Goal: Task Accomplishment & Management: Complete application form

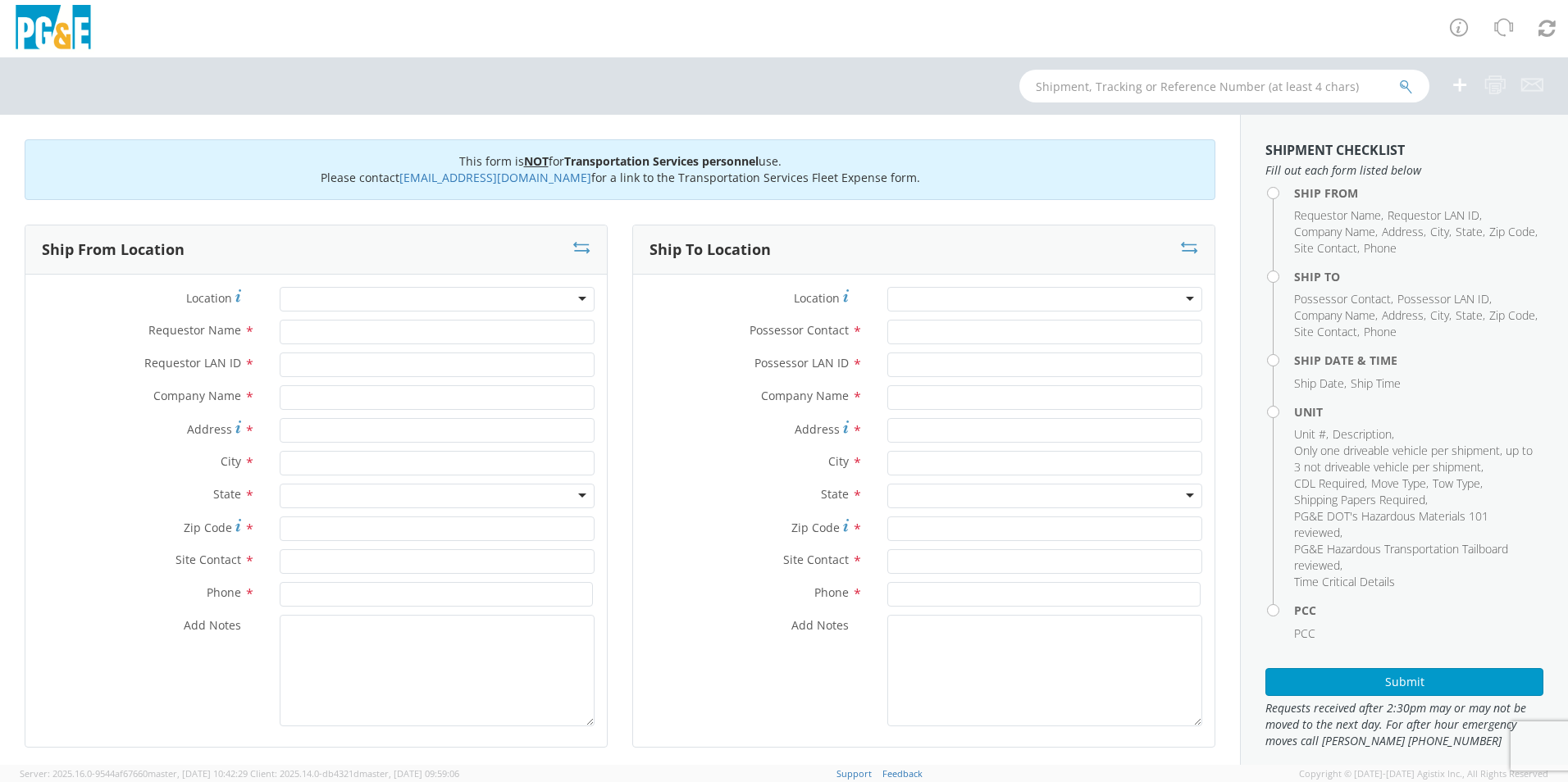
click at [479, 301] on div at bounding box center [436, 299] width 314 height 25
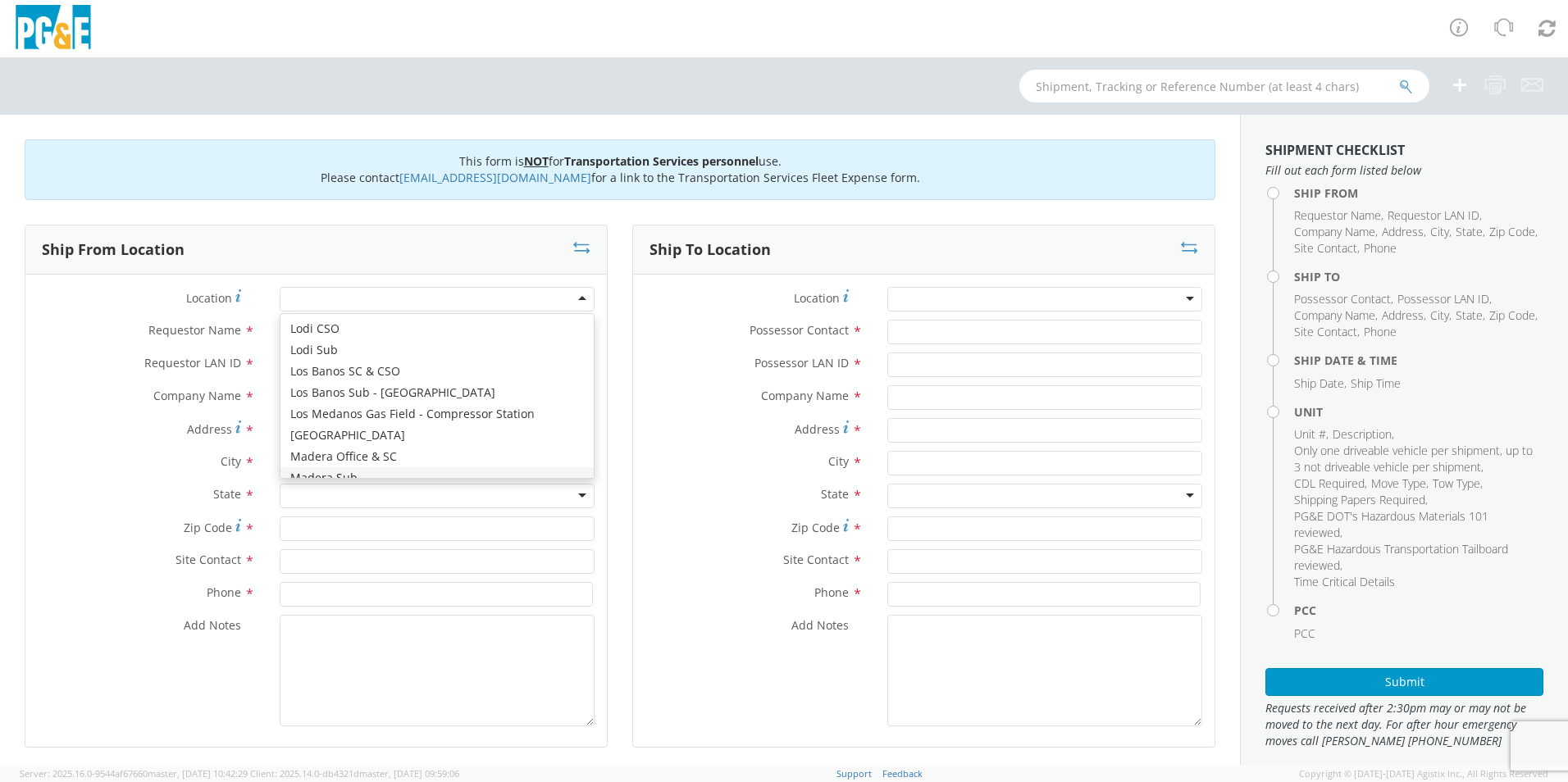
scroll to position [4755, 0]
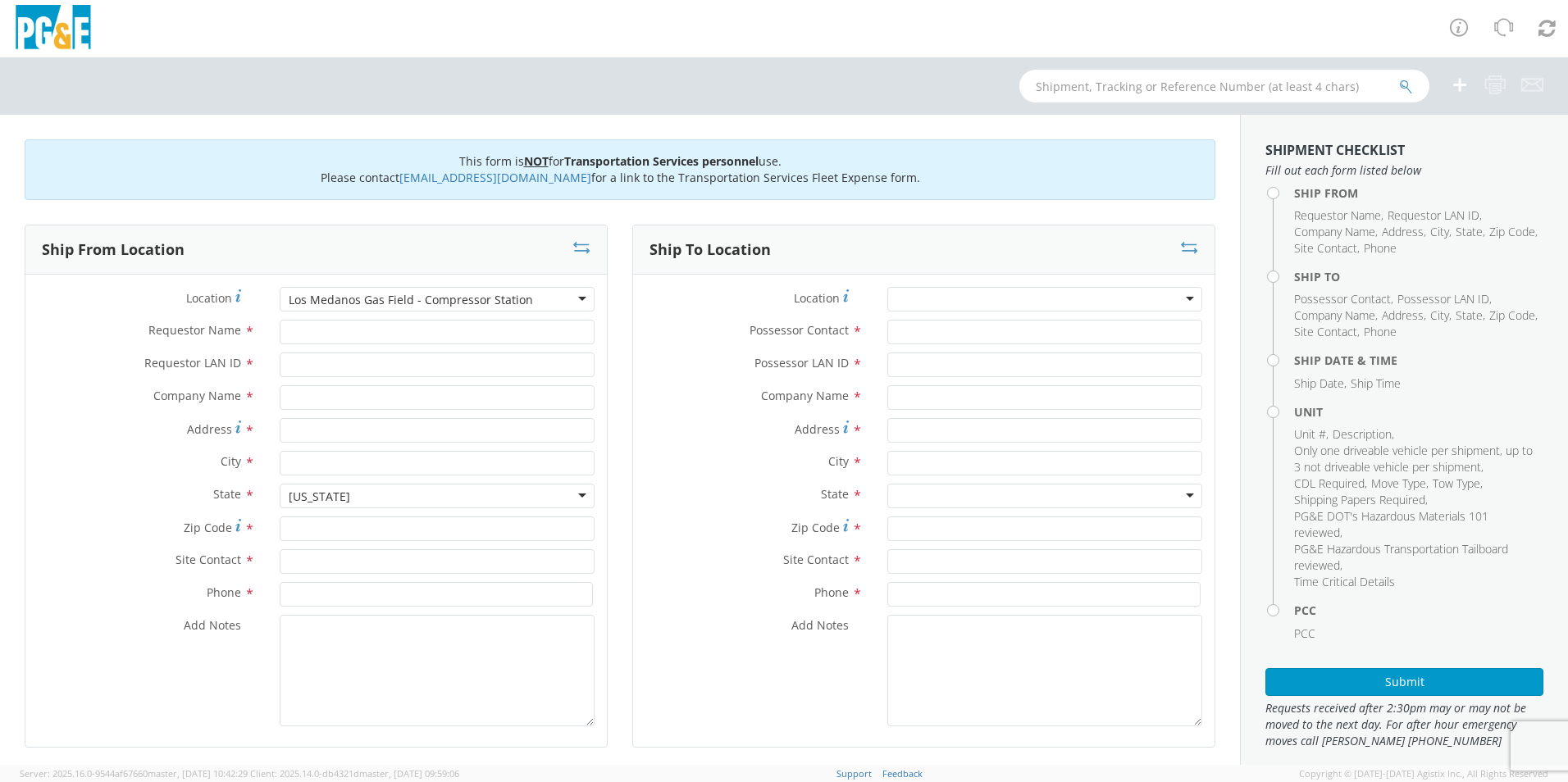
type input "PG&E"
type input "4800 [GEOGRAPHIC_DATA]"
type input "[GEOGRAPHIC_DATA]"
type input "94565"
click at [363, 339] on input "Requestor Name *" at bounding box center [436, 332] width 314 height 25
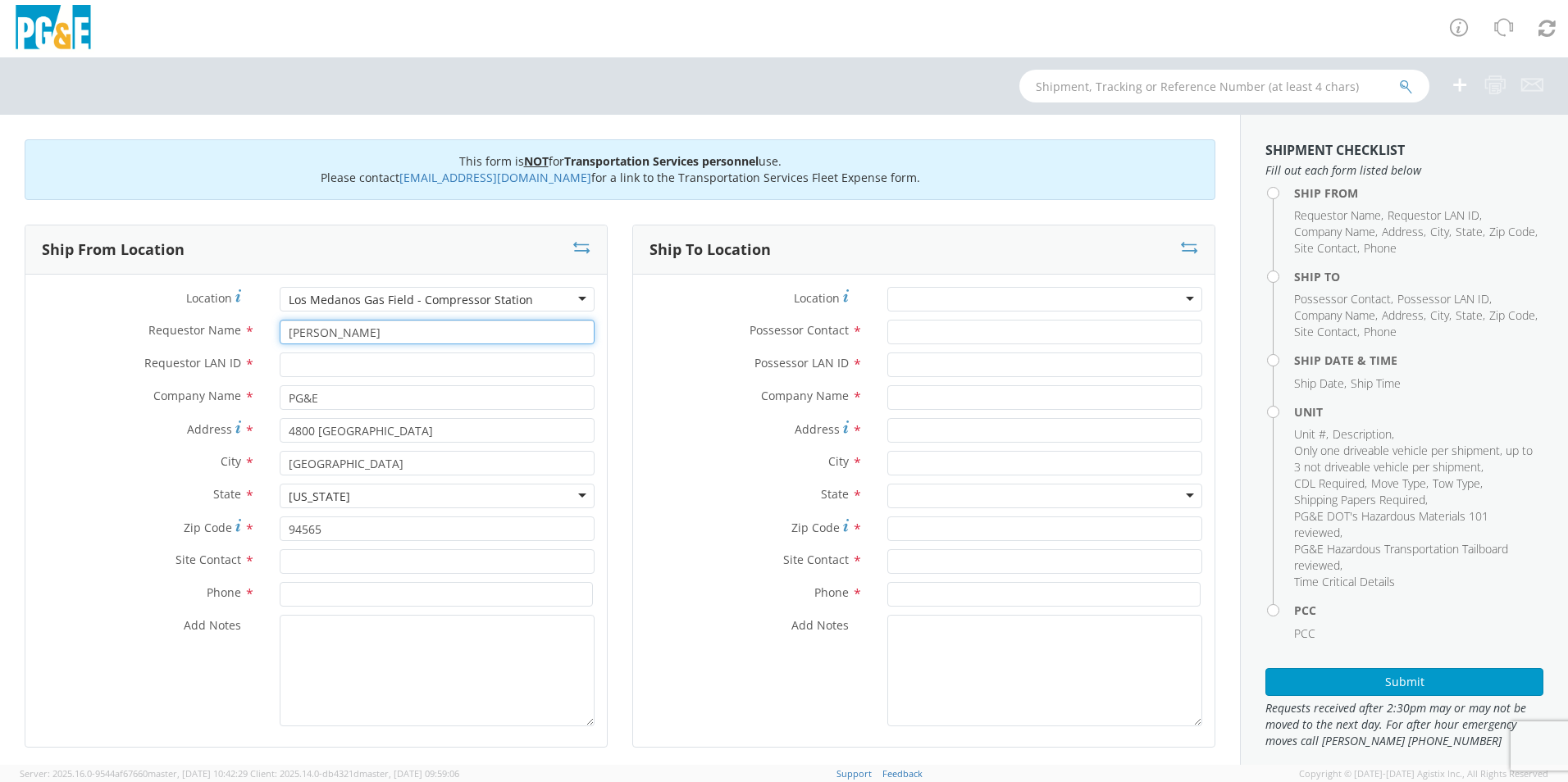
type input "[PERSON_NAME]"
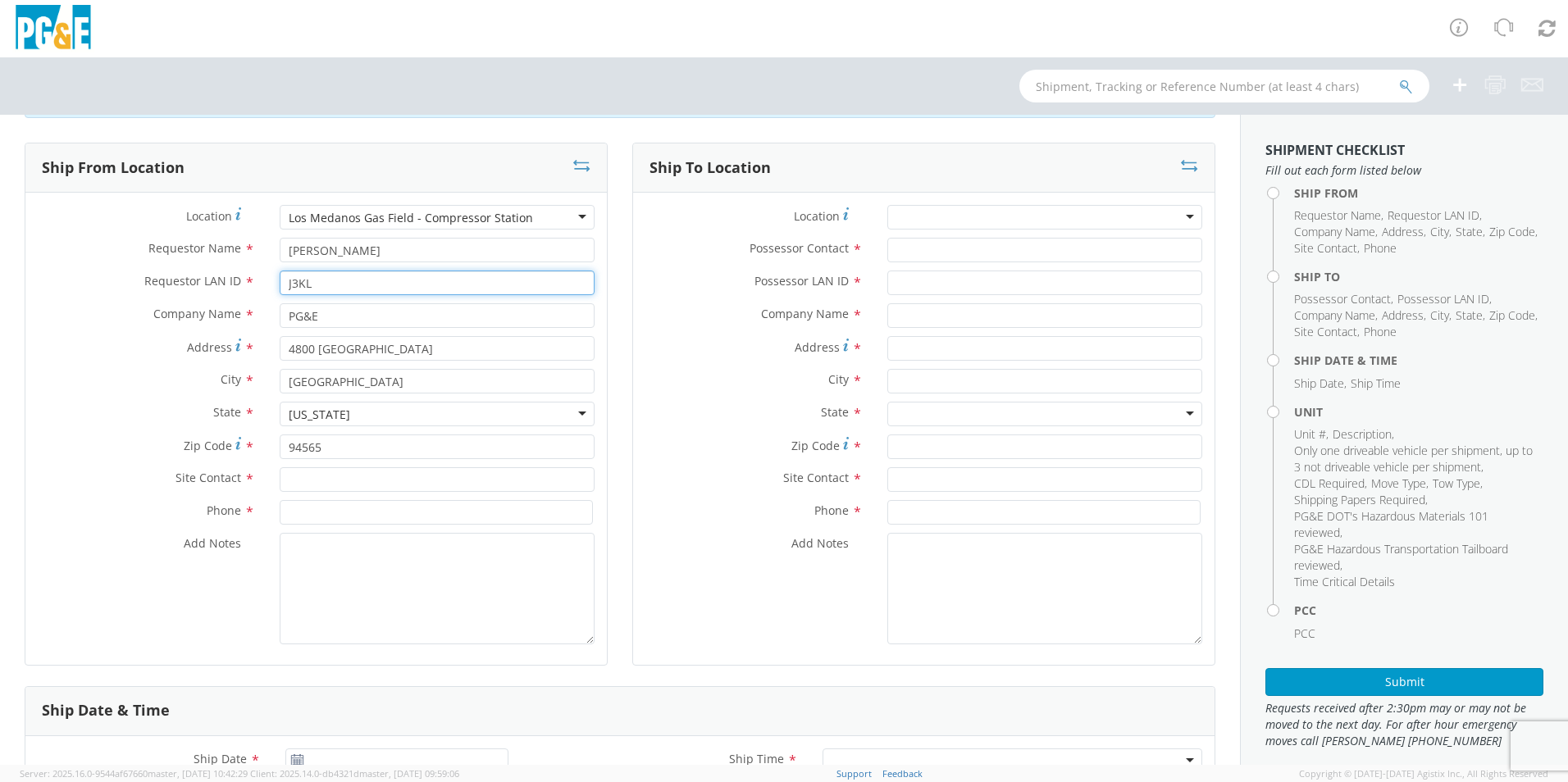
type input "J3KL"
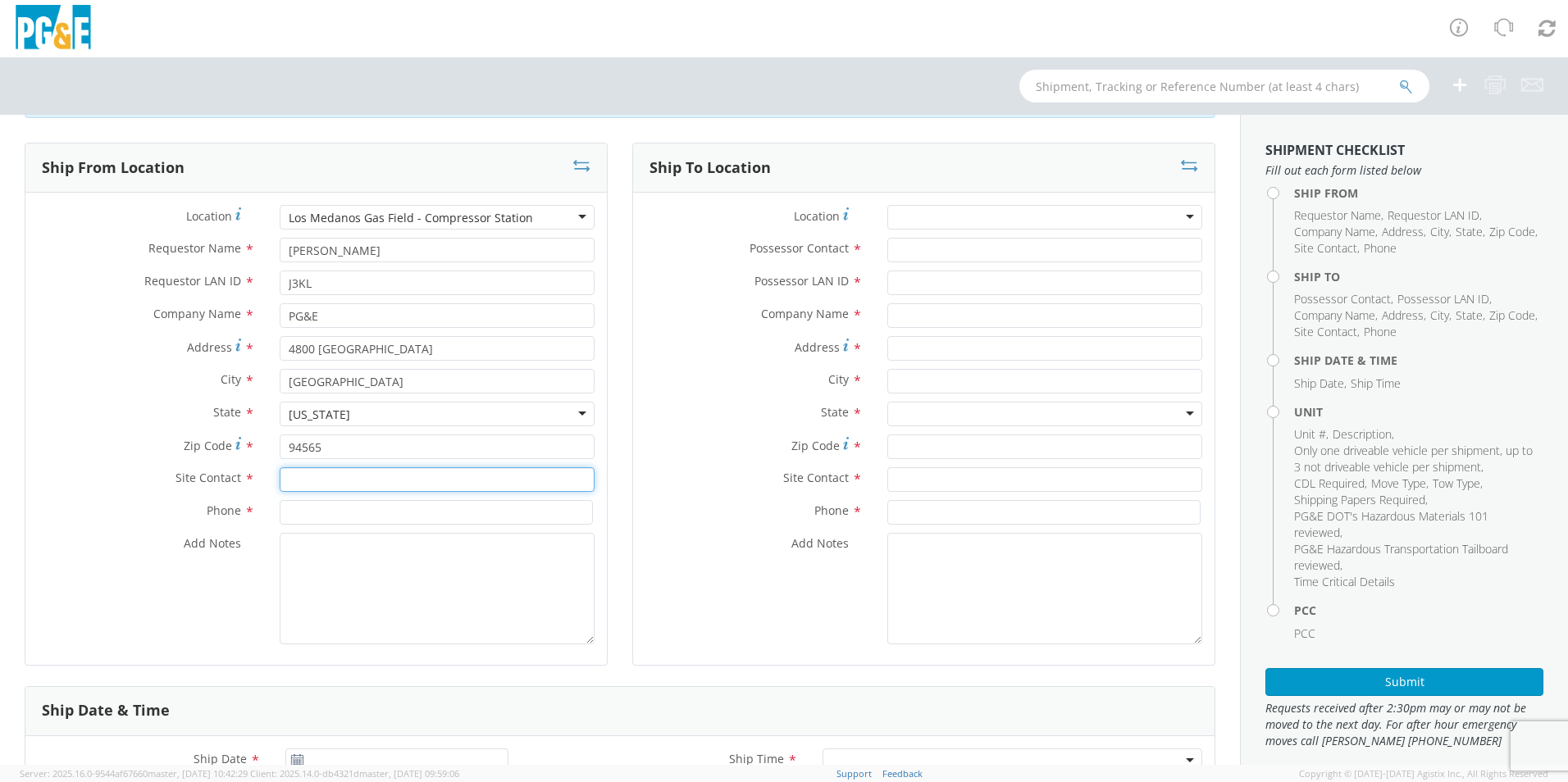
click at [359, 474] on input "text" at bounding box center [436, 480] width 314 height 25
type input "[PERSON_NAME]"
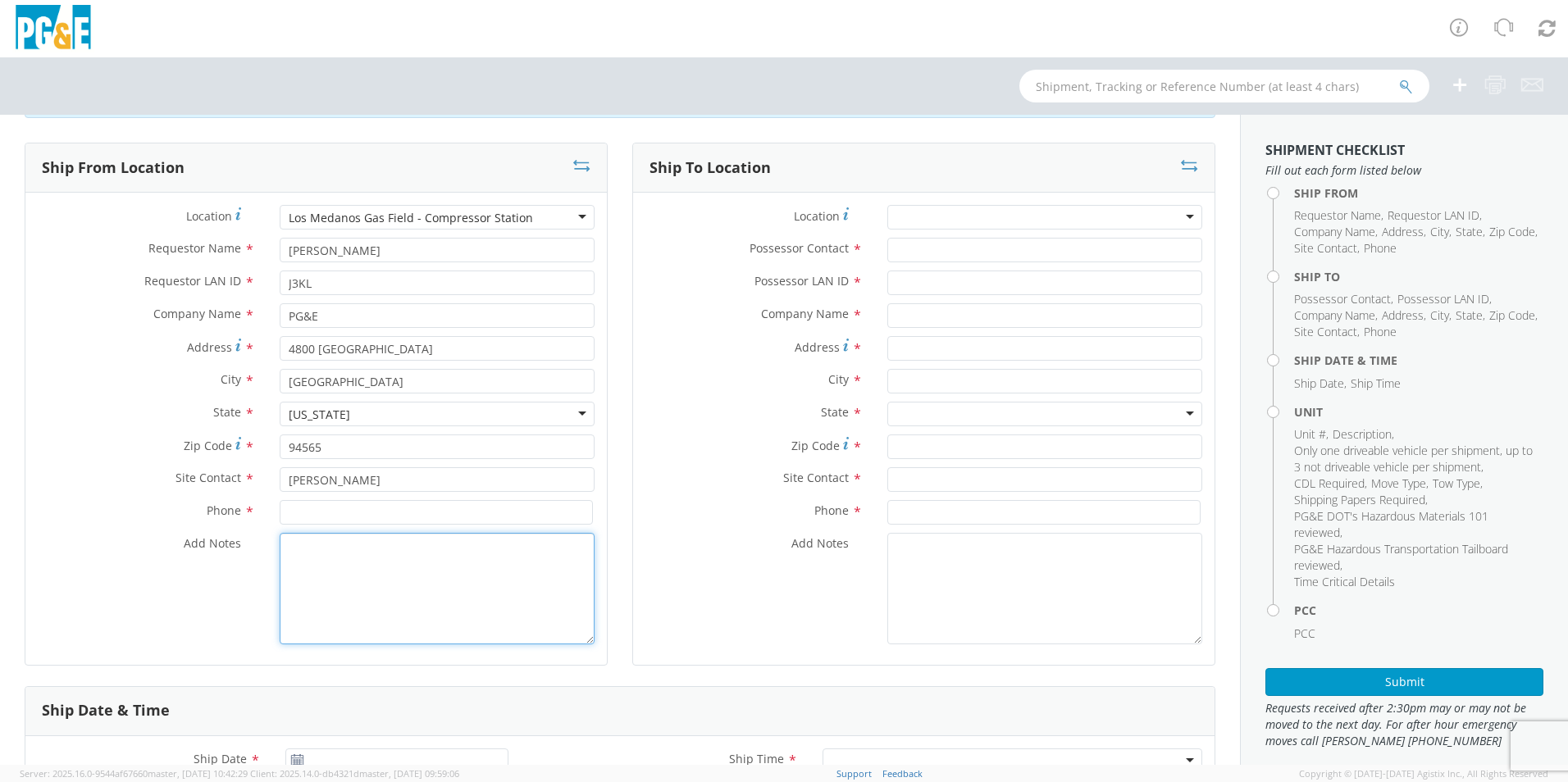
click at [364, 564] on textarea "Add Notes *" at bounding box center [436, 588] width 314 height 112
click at [331, 514] on input at bounding box center [436, 513] width 314 height 25
click at [421, 513] on input at bounding box center [436, 513] width 314 height 25
type input "2099906027"
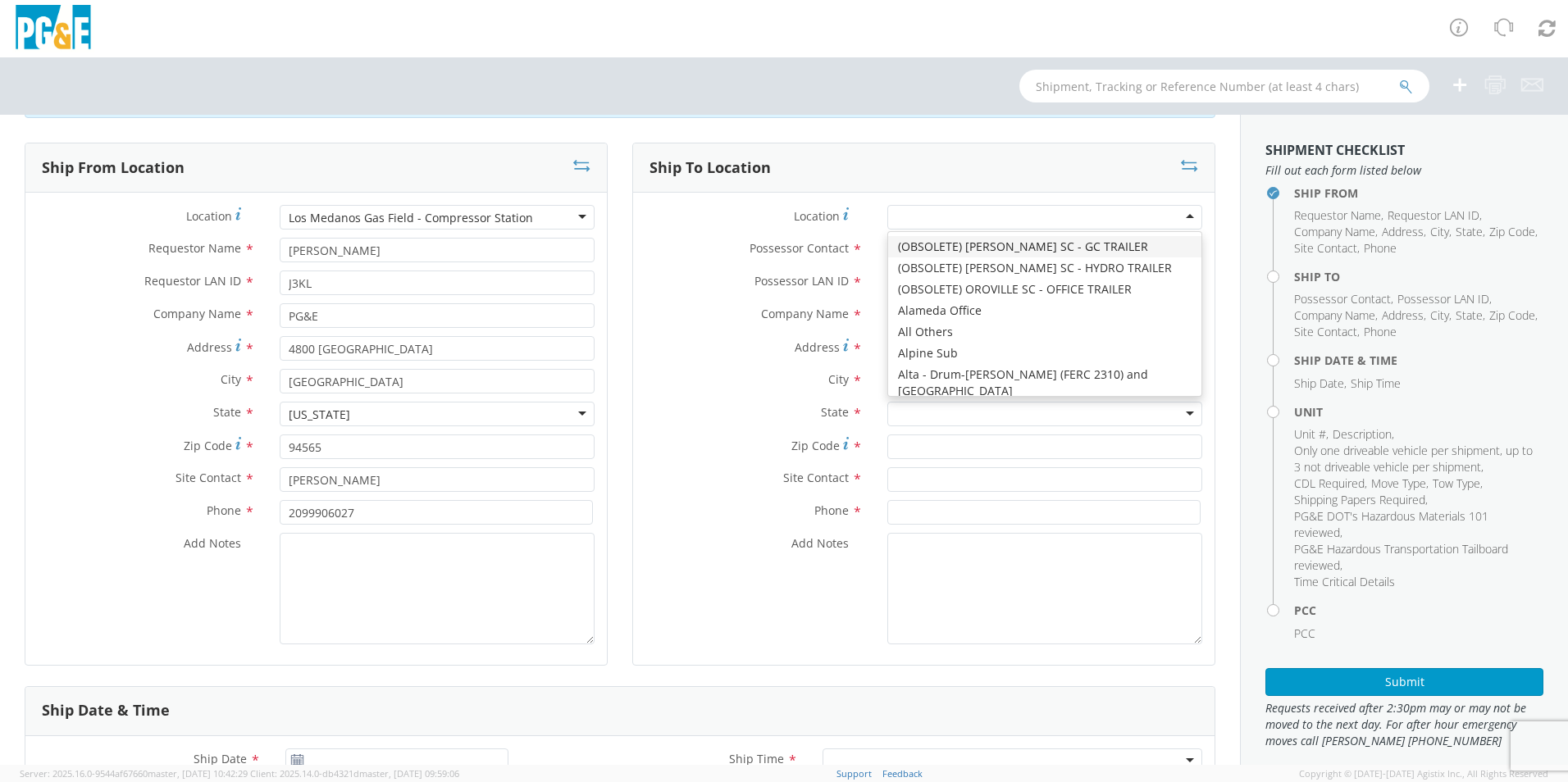
click at [984, 215] on div at bounding box center [1044, 218] width 314 height 25
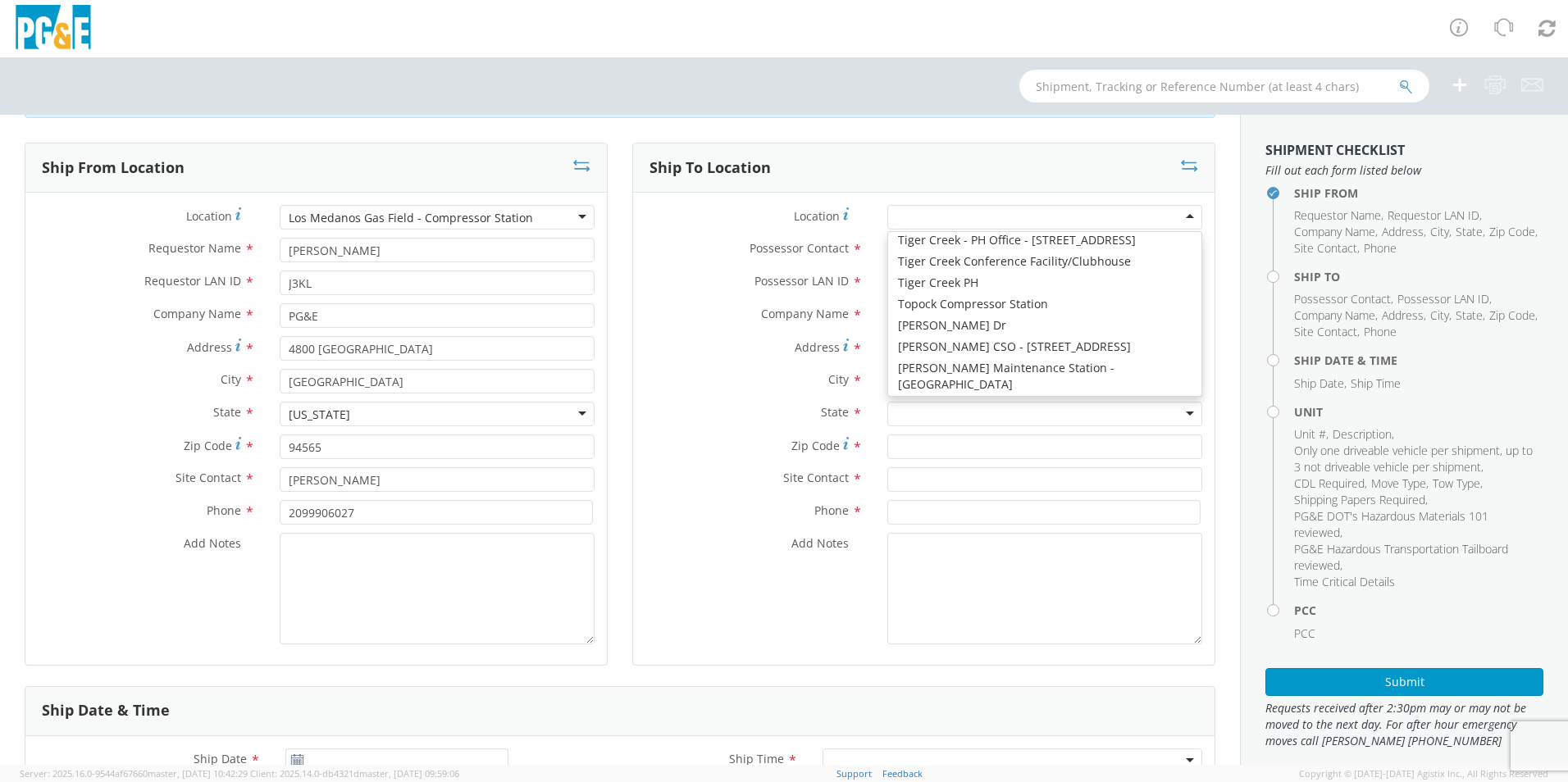
scroll to position [9894, 0]
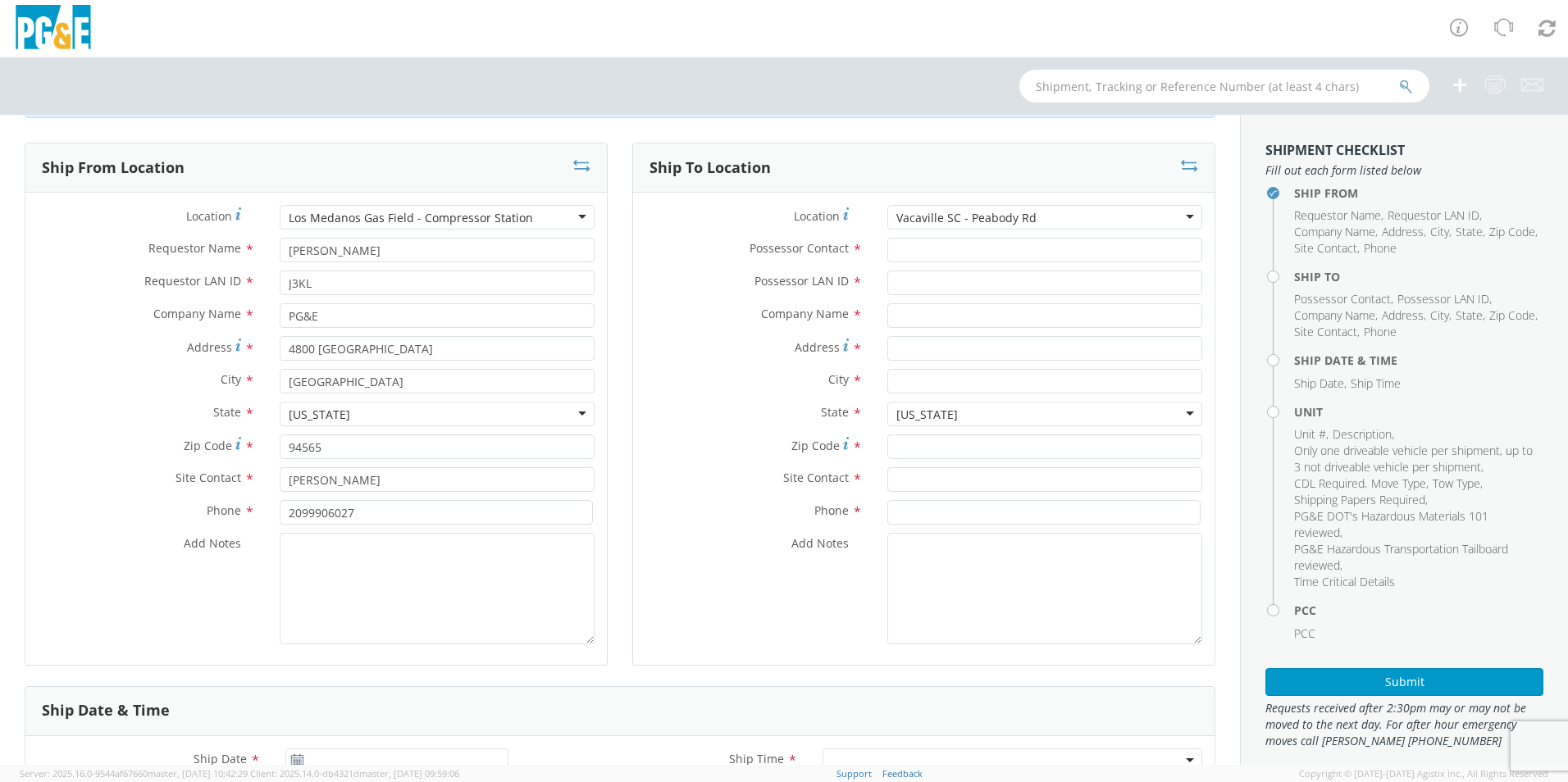
type input "PG&E"
type input "[STREET_ADDRESS]"
type input "VACAVILLE"
type input "95687"
click at [920, 249] on input "Possessor Contact *" at bounding box center [1044, 250] width 314 height 25
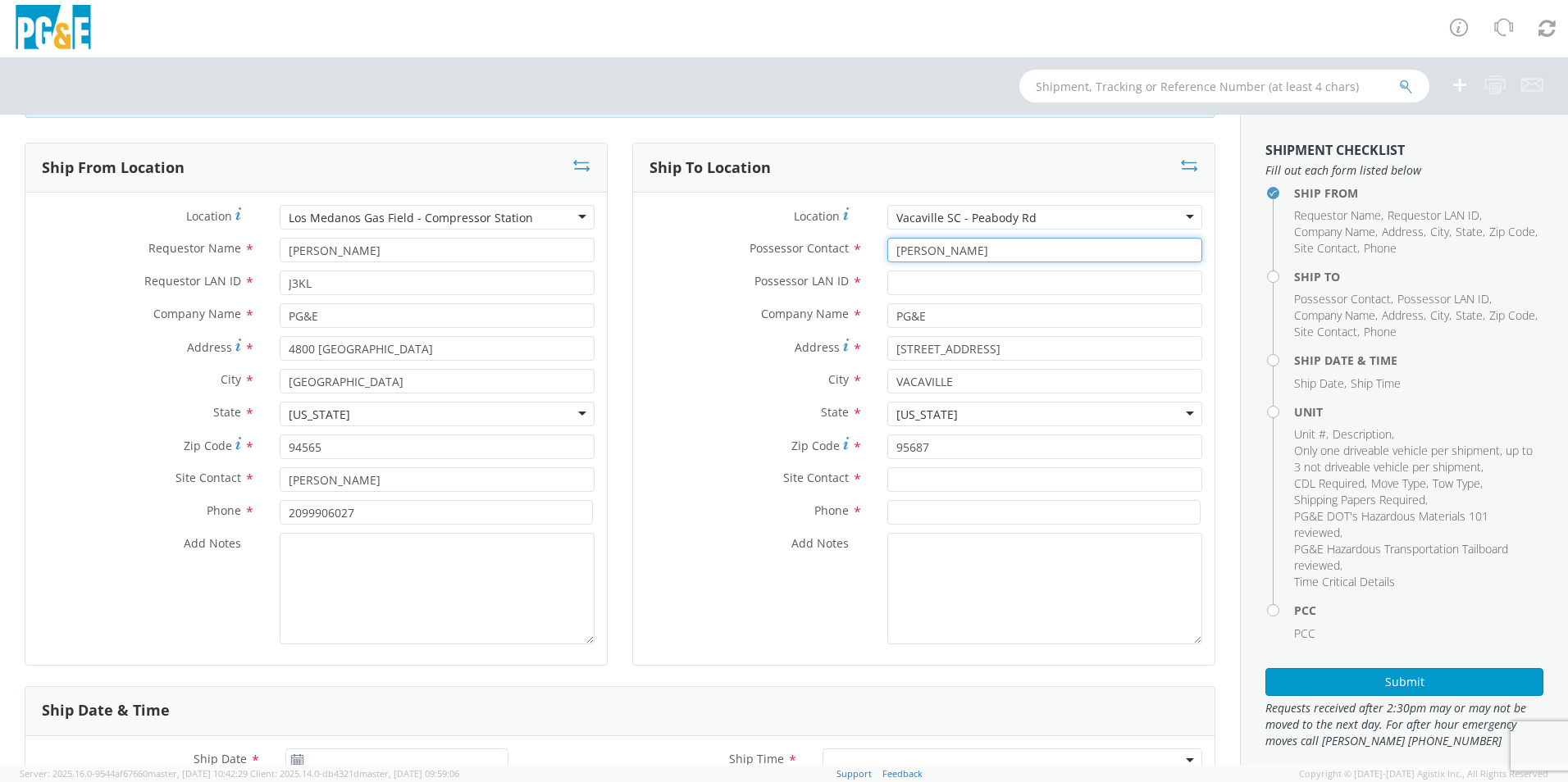
type input "[PERSON_NAME]"
click at [928, 283] on input "Possessor LAN ID *" at bounding box center [1044, 283] width 314 height 25
type input "D7DU"
click at [950, 480] on input "text" at bounding box center [1044, 480] width 314 height 25
type input "[PERSON_NAME]"
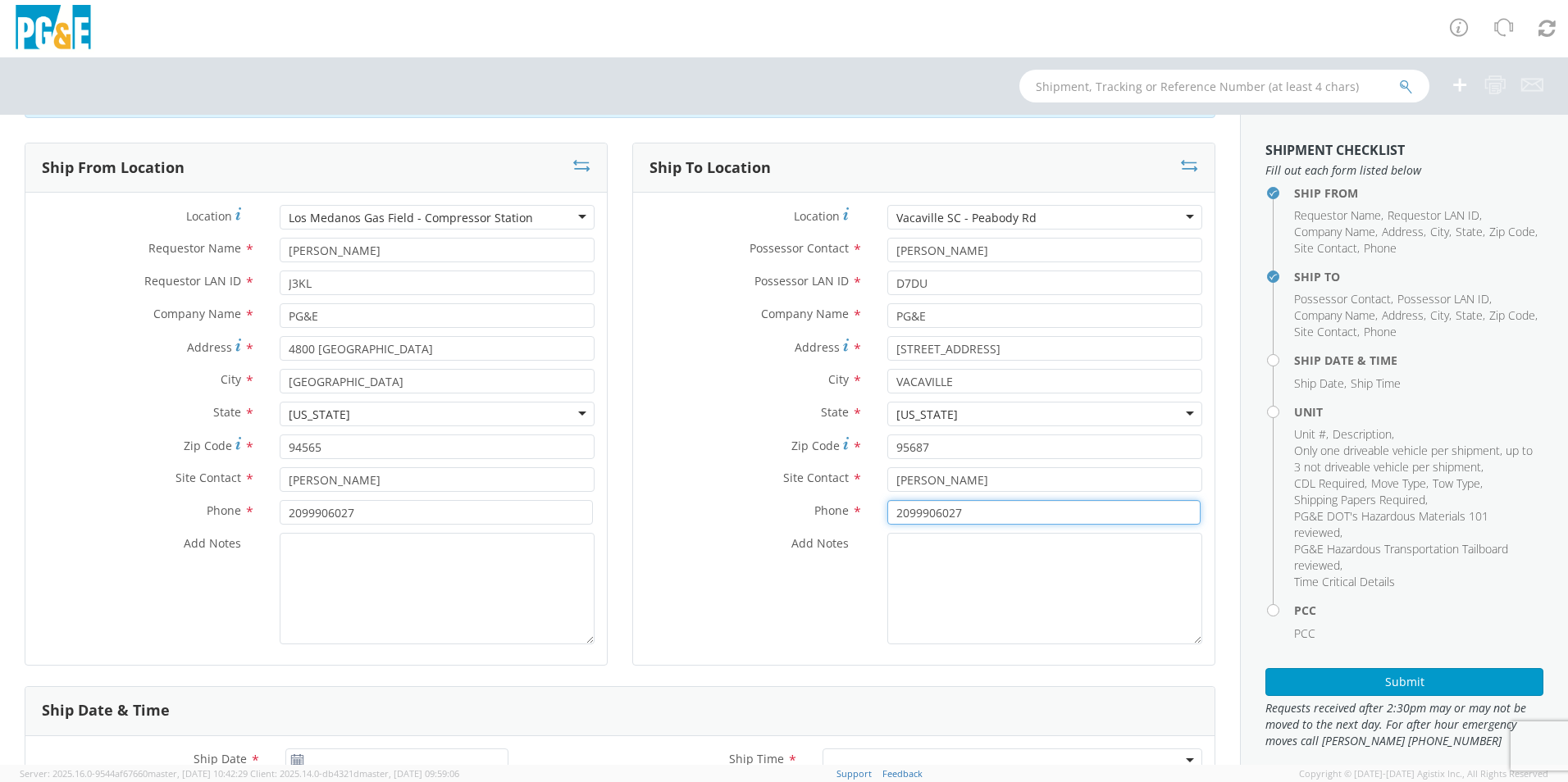
type input "2099906027"
click at [744, 604] on div "Add Notes *" at bounding box center [924, 588] width 581 height 112
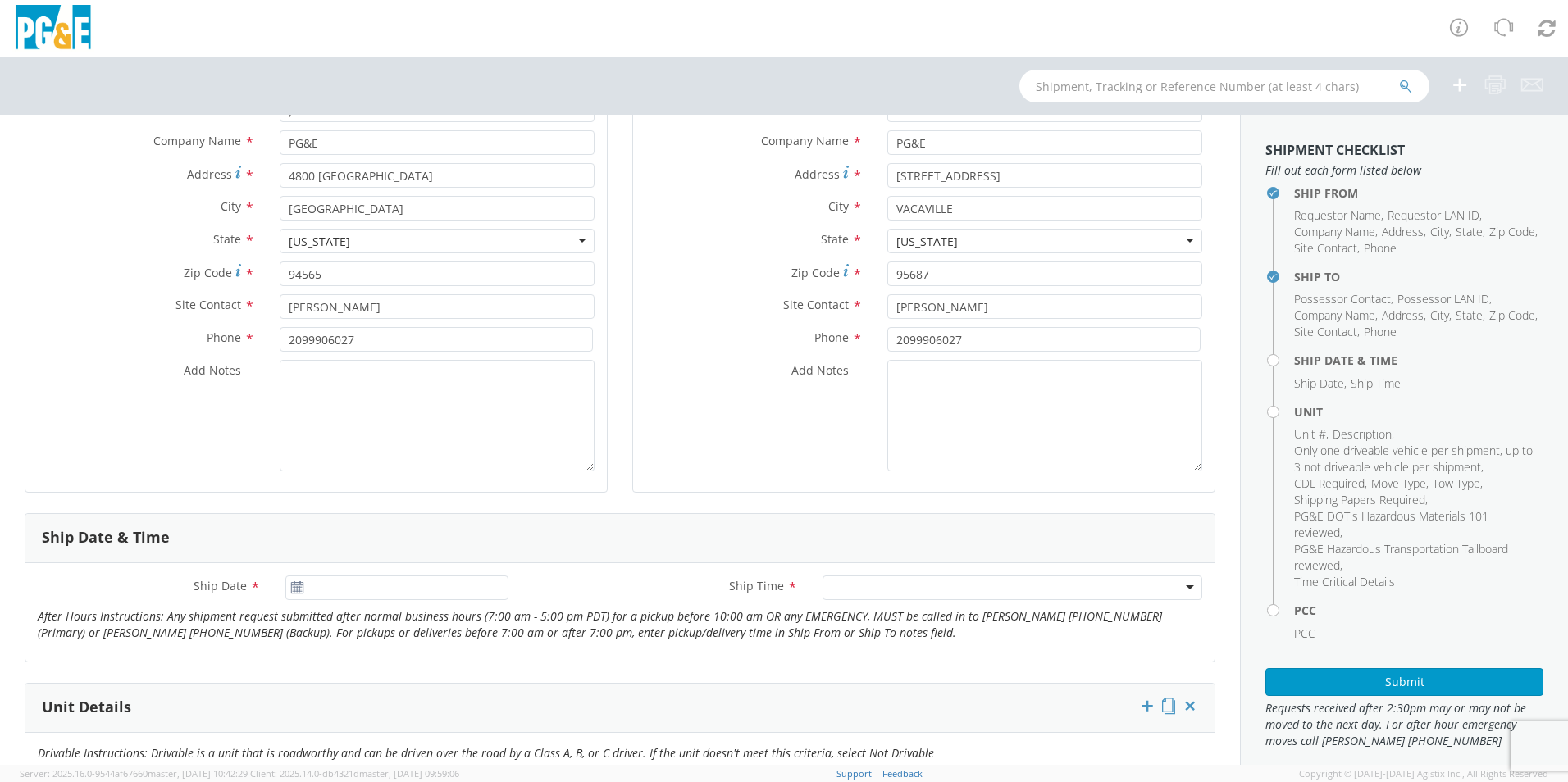
scroll to position [328, 0]
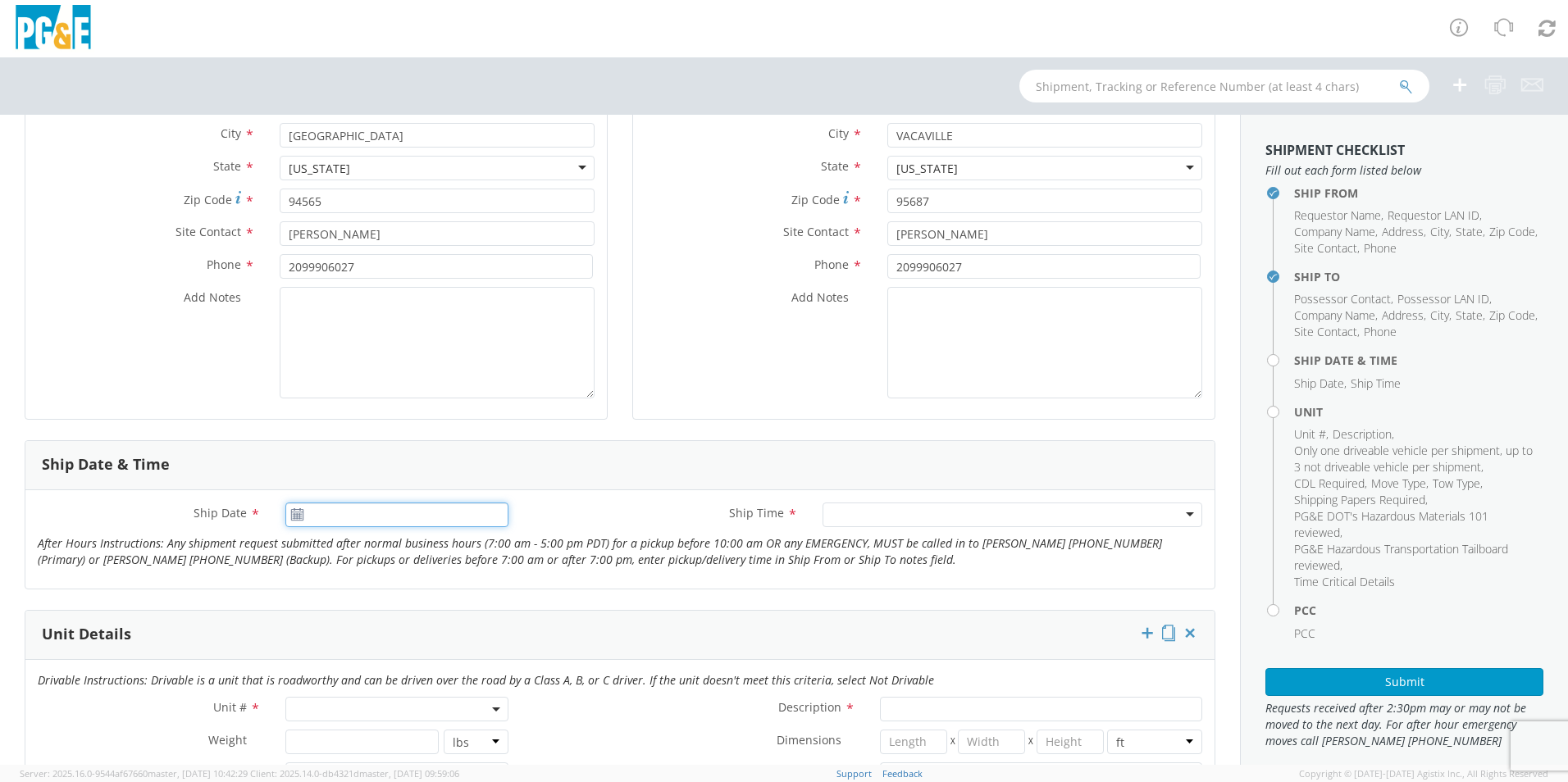
type input "[DATE]"
click at [326, 515] on input "[DATE]" at bounding box center [396, 515] width 223 height 25
click at [361, 415] on td "12" at bounding box center [366, 410] width 29 height 25
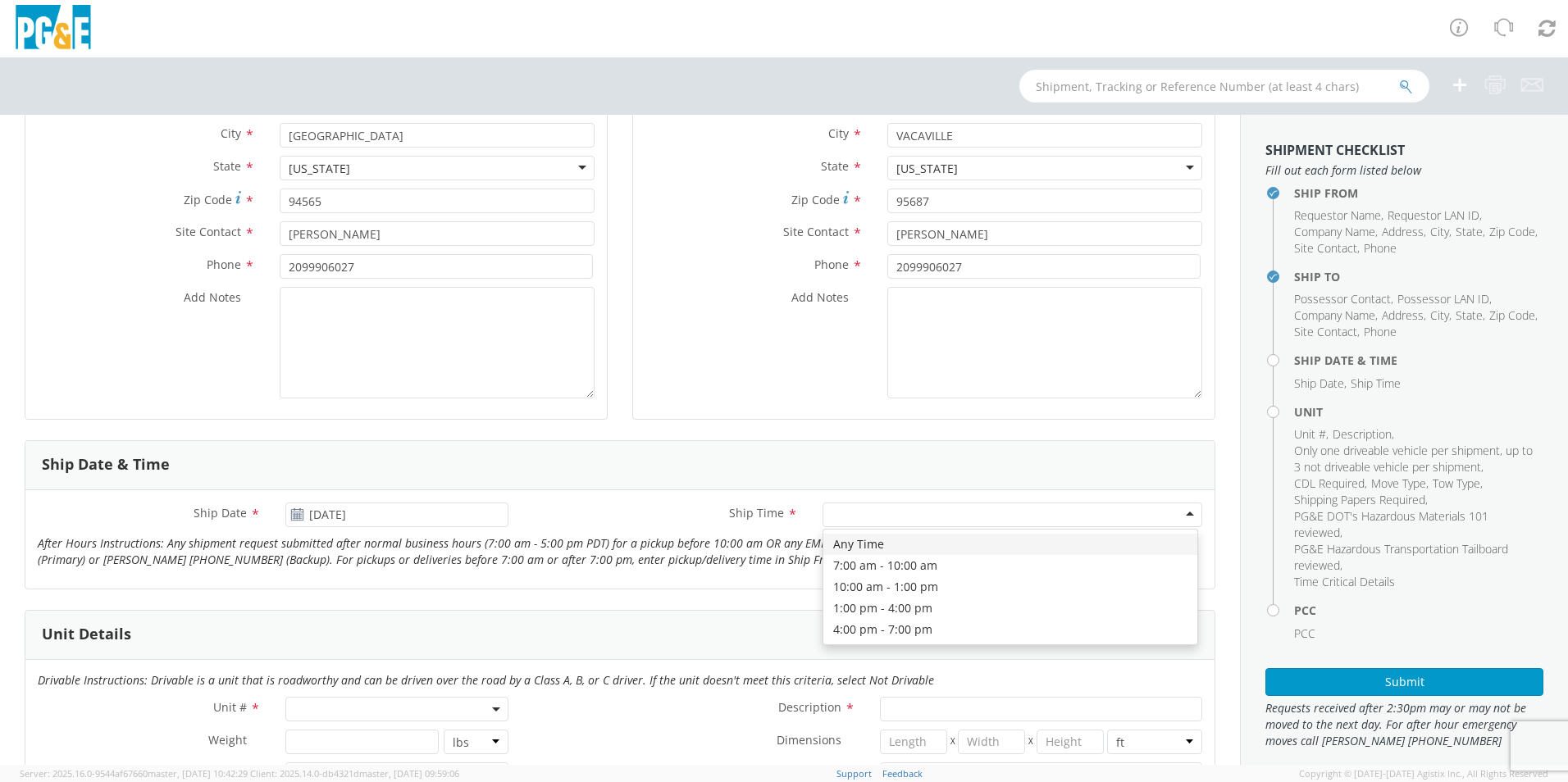
click at [926, 510] on div at bounding box center [1012, 515] width 380 height 25
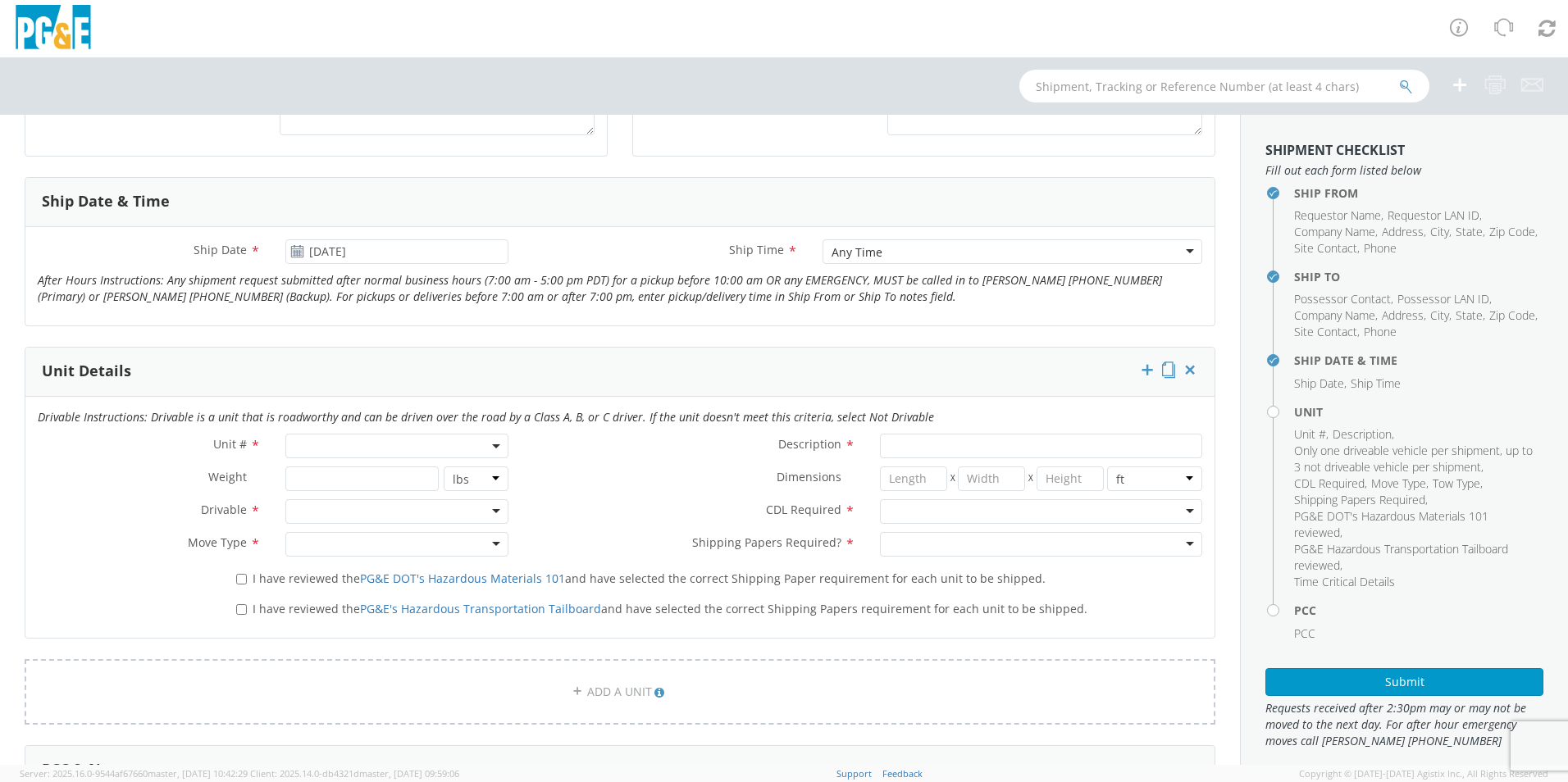
scroll to position [656, 0]
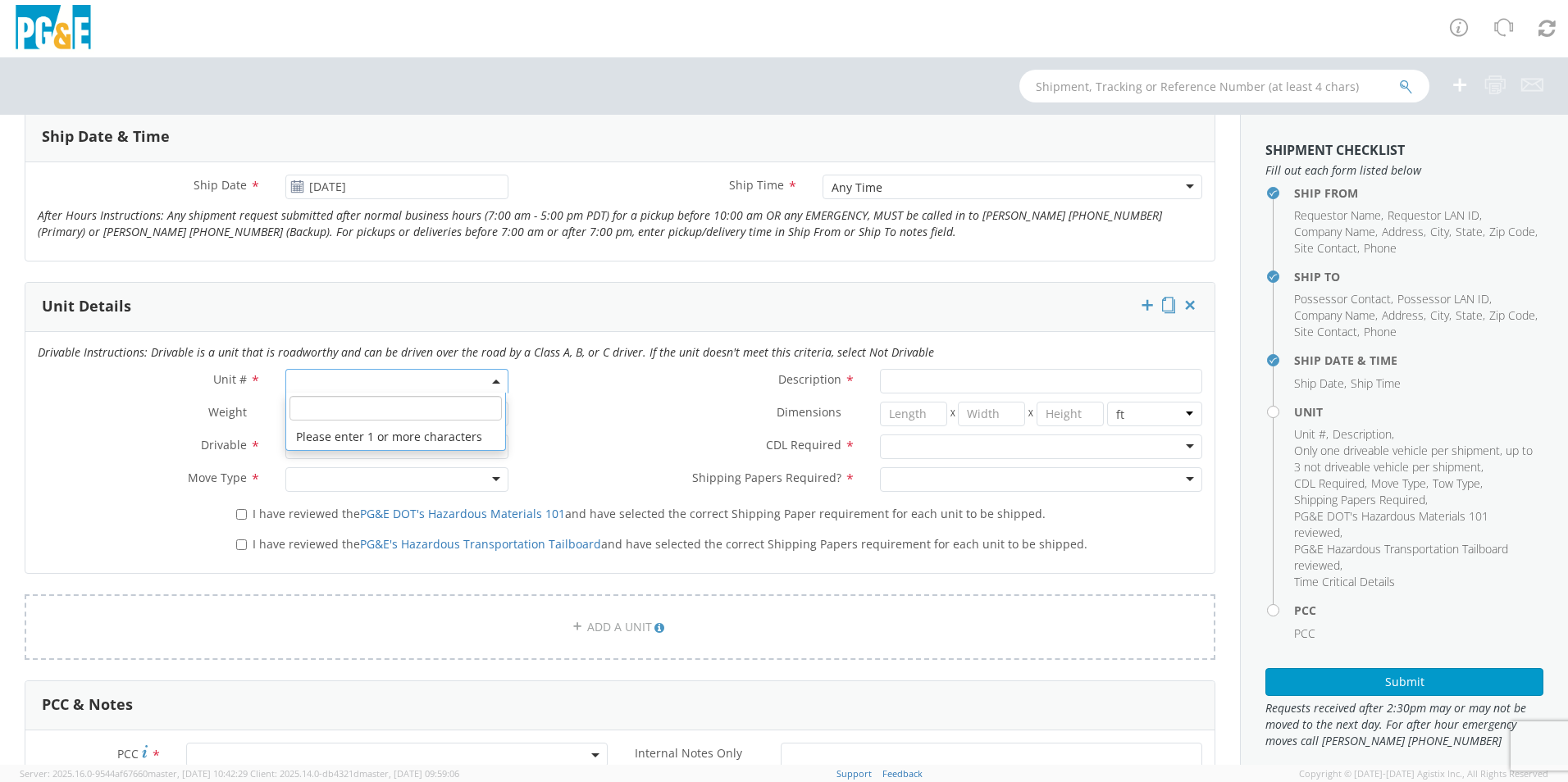
click at [383, 385] on span at bounding box center [396, 381] width 223 height 25
click at [381, 409] on input "search" at bounding box center [396, 409] width 212 height 25
type input "b30168"
type input "TRUCK; GAS M&C MECHANIC >19500 4X2"
type input "19500"
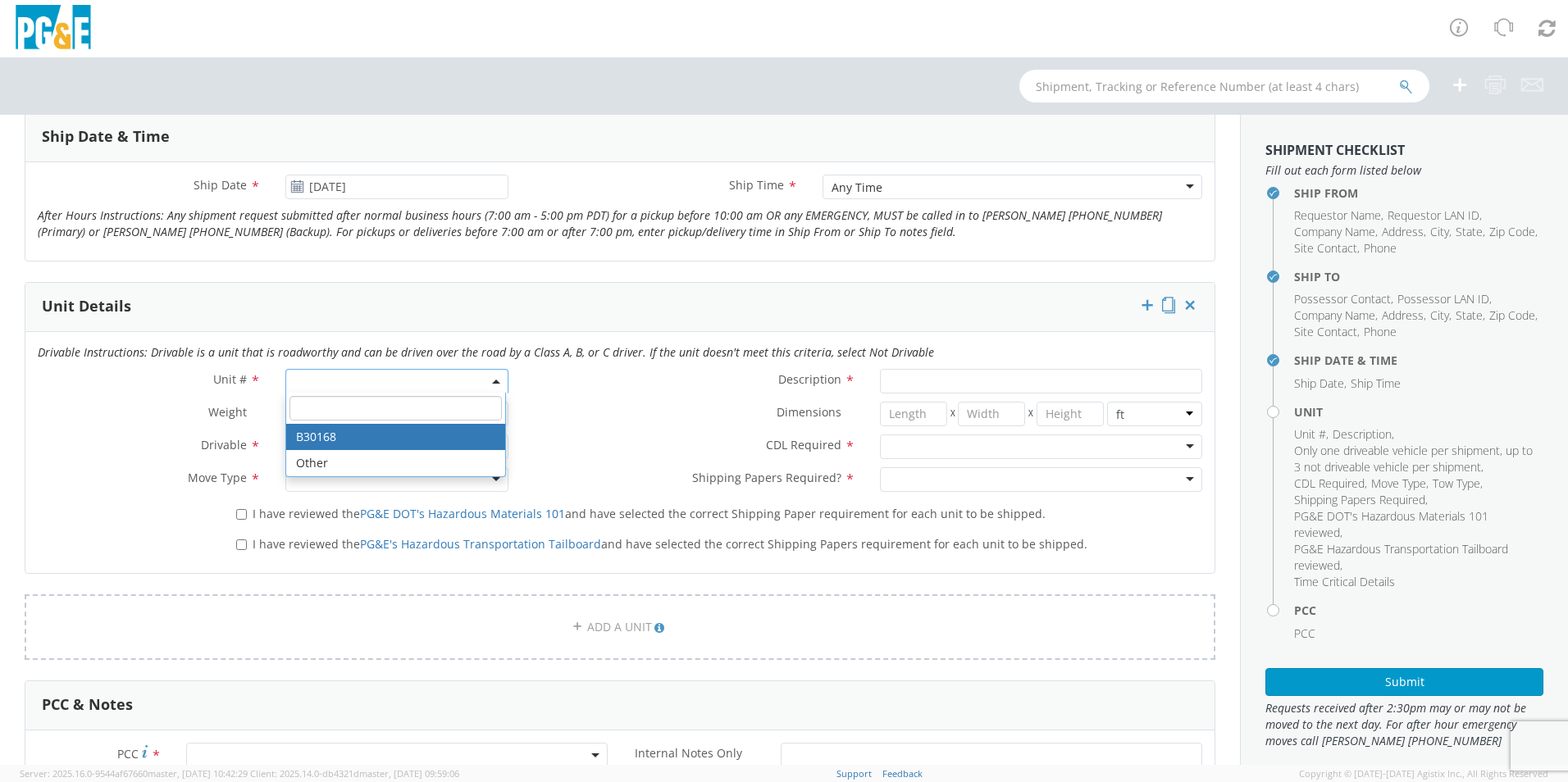
select select "B30168"
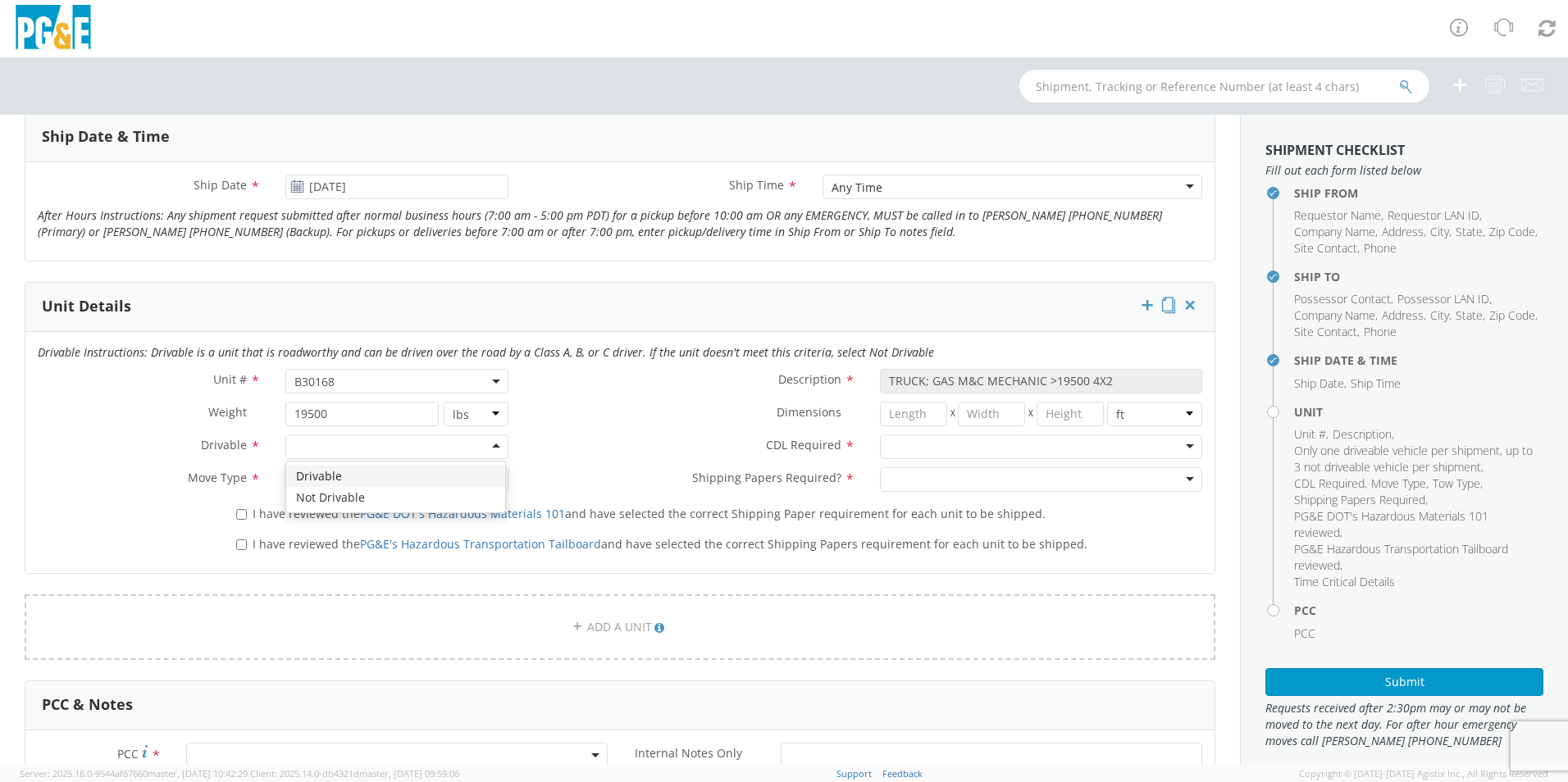
click at [330, 446] on div at bounding box center [396, 446] width 223 height 25
click at [334, 484] on div at bounding box center [396, 480] width 223 height 25
click at [943, 455] on div at bounding box center [1041, 446] width 322 height 25
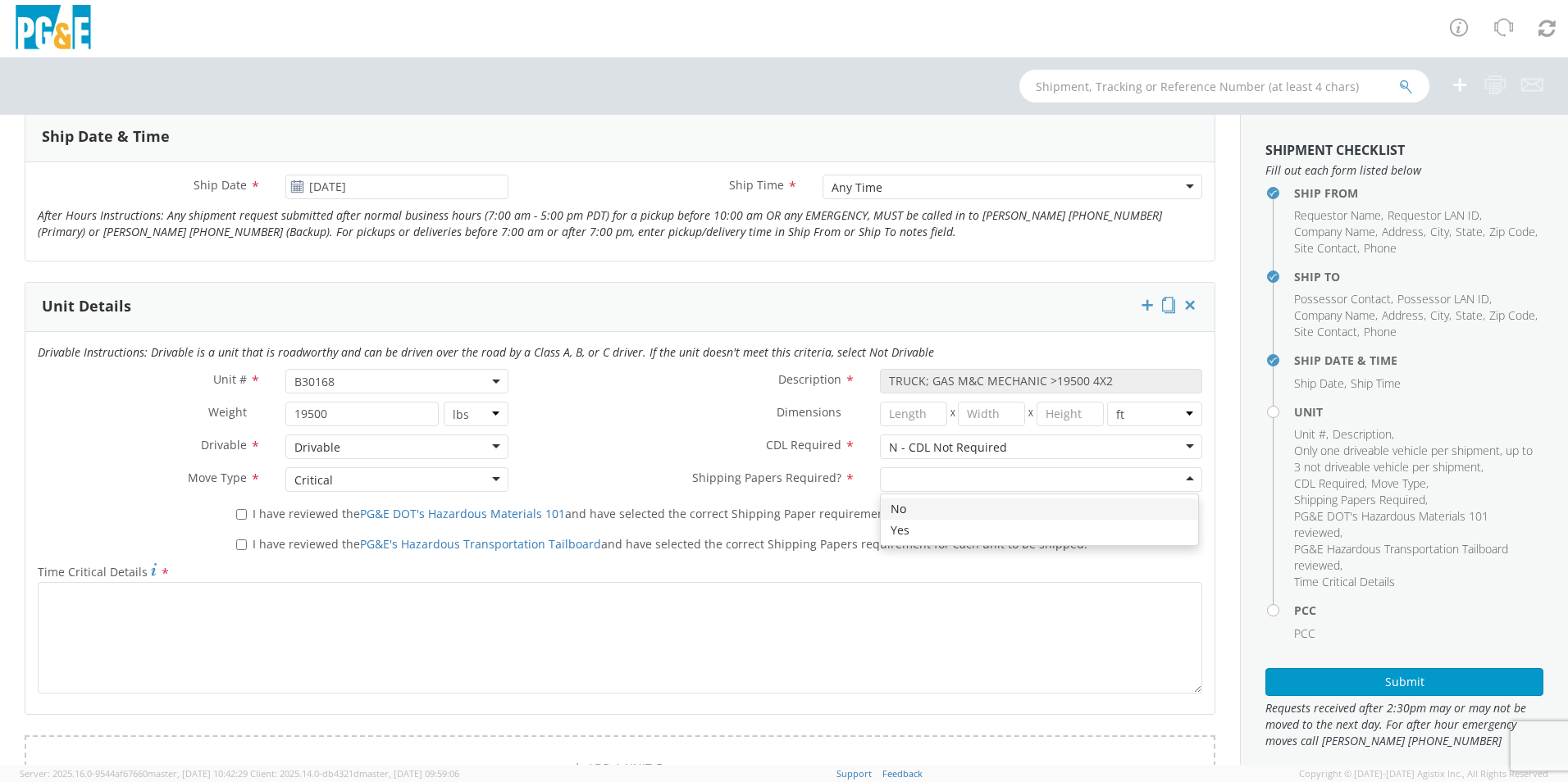
click at [941, 483] on div at bounding box center [1041, 480] width 322 height 25
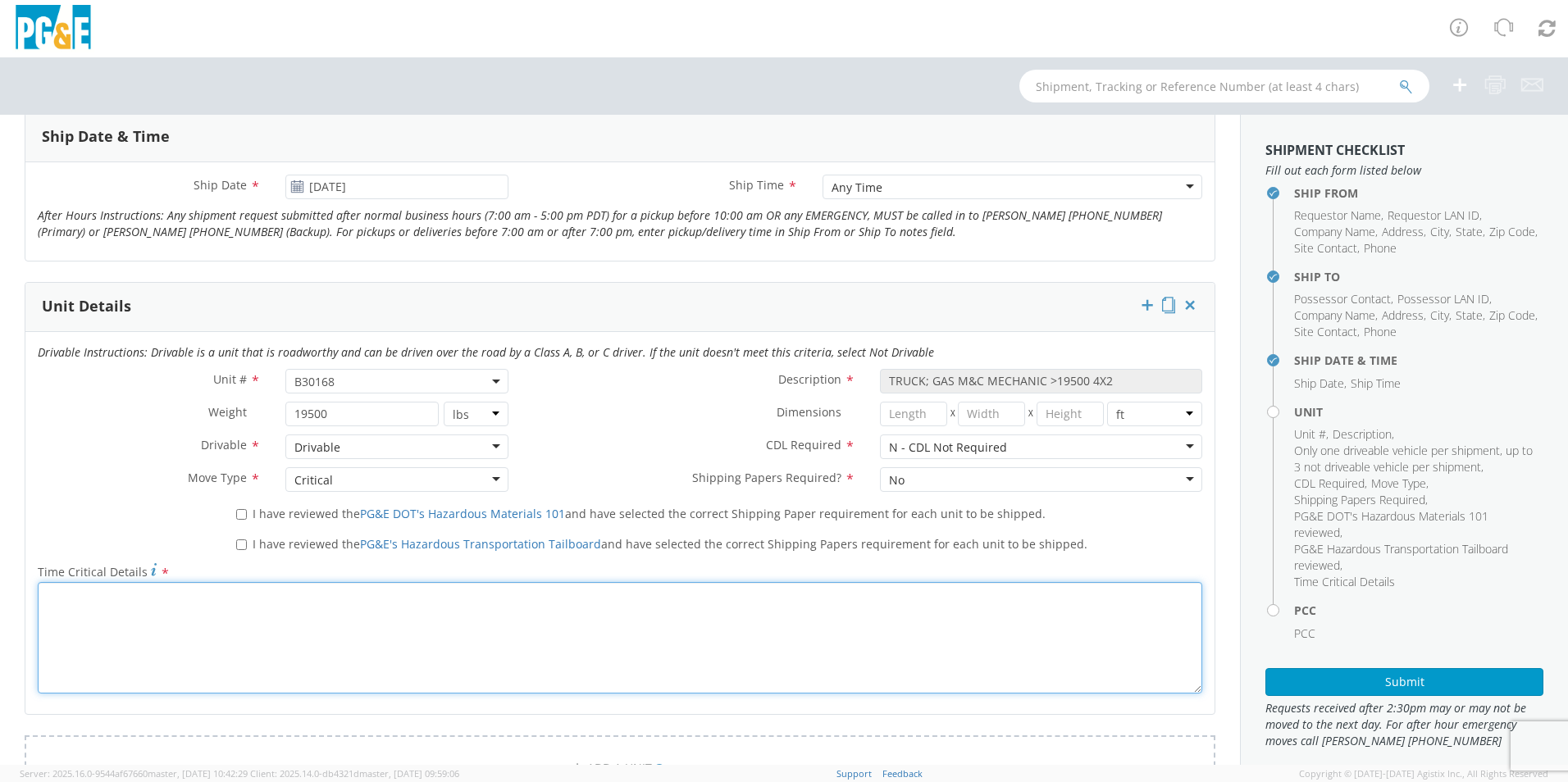
click at [380, 622] on textarea "Time Critical Details *" at bounding box center [620, 638] width 1165 height 112
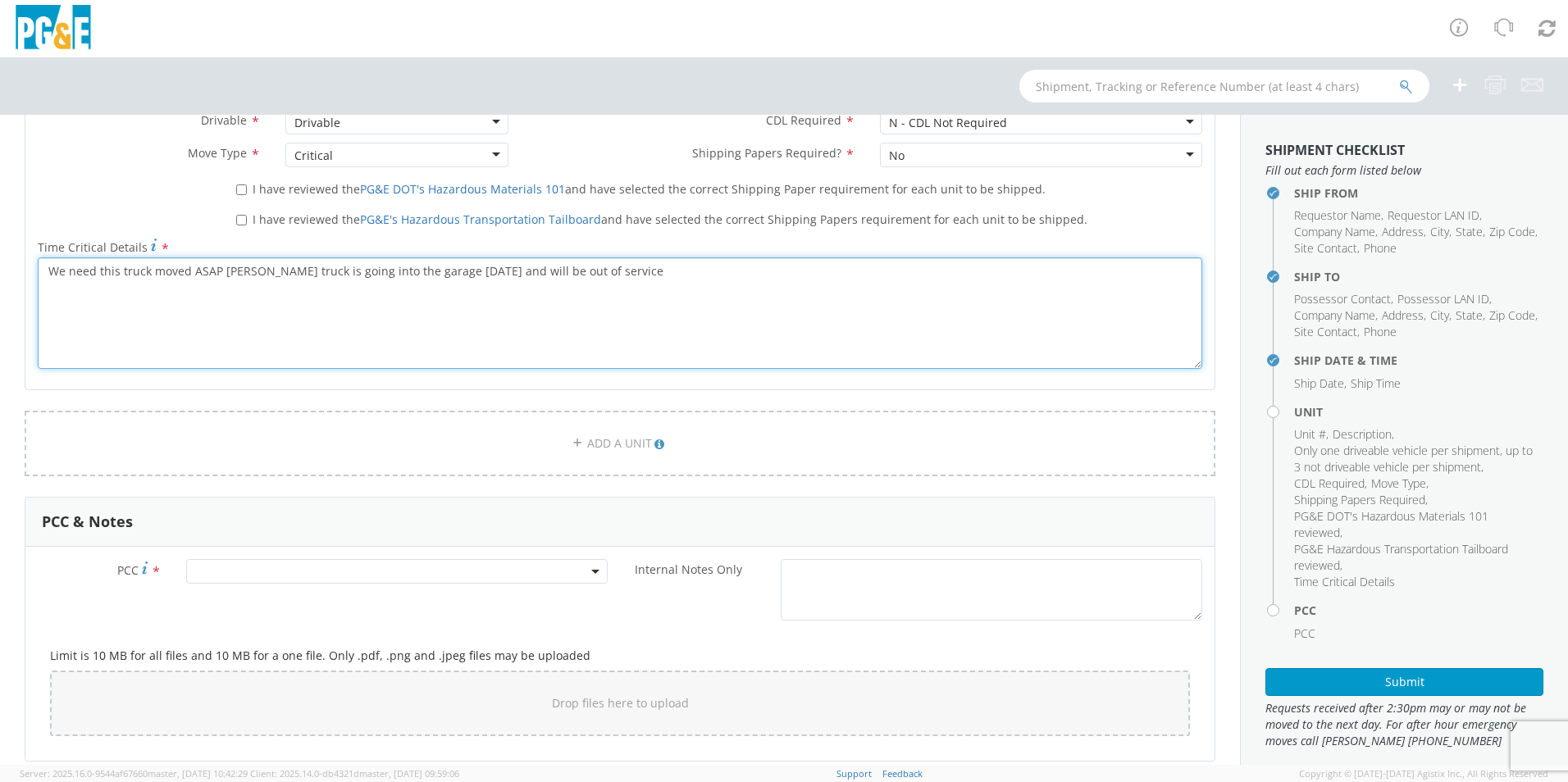
scroll to position [984, 0]
type textarea "We need this truck moved ASAP [PERSON_NAME] truck is going into the garage [DAT…"
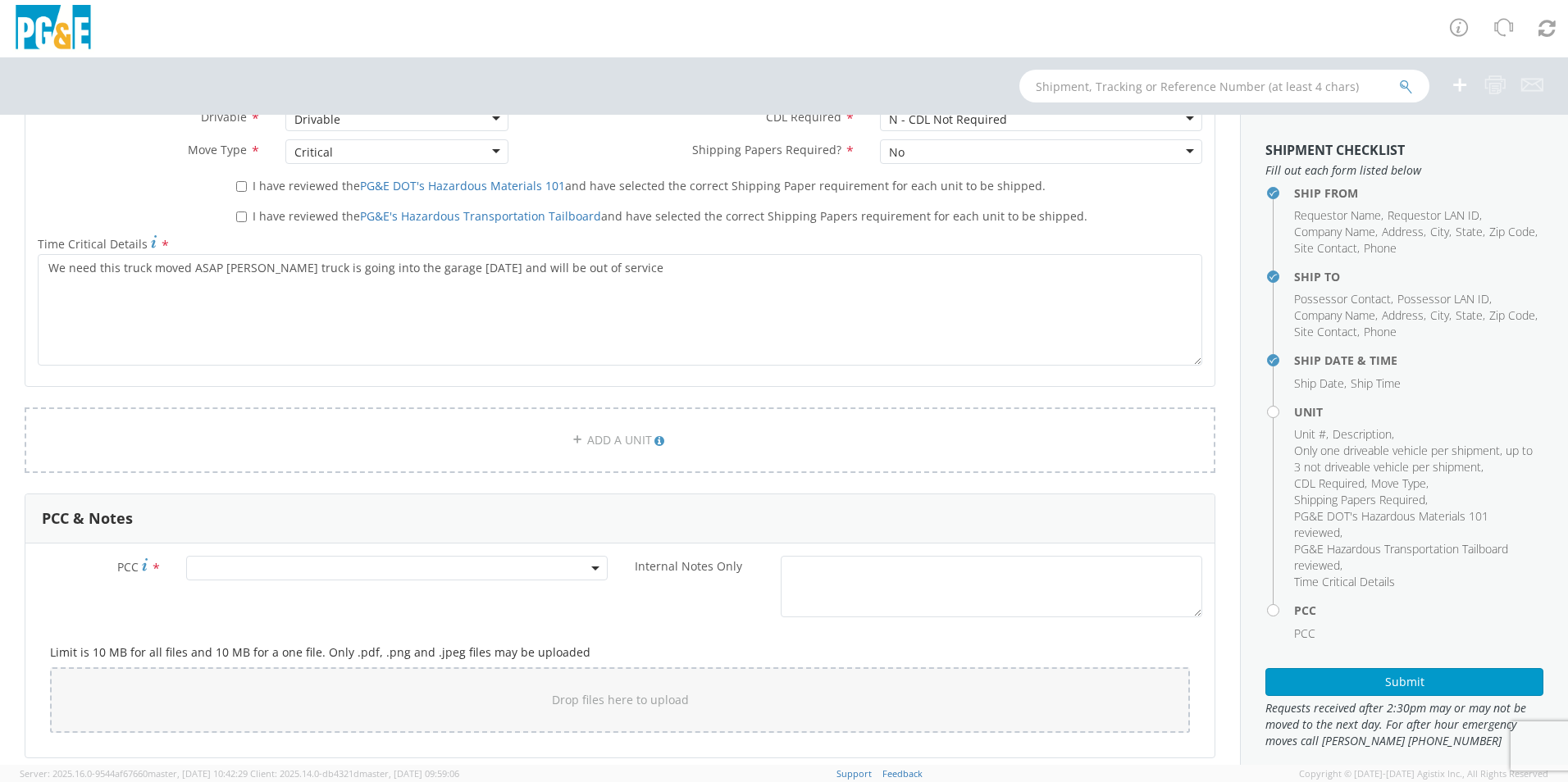
click at [401, 569] on span at bounding box center [396, 568] width 421 height 25
click at [385, 598] on input "number" at bounding box center [395, 595] width 409 height 25
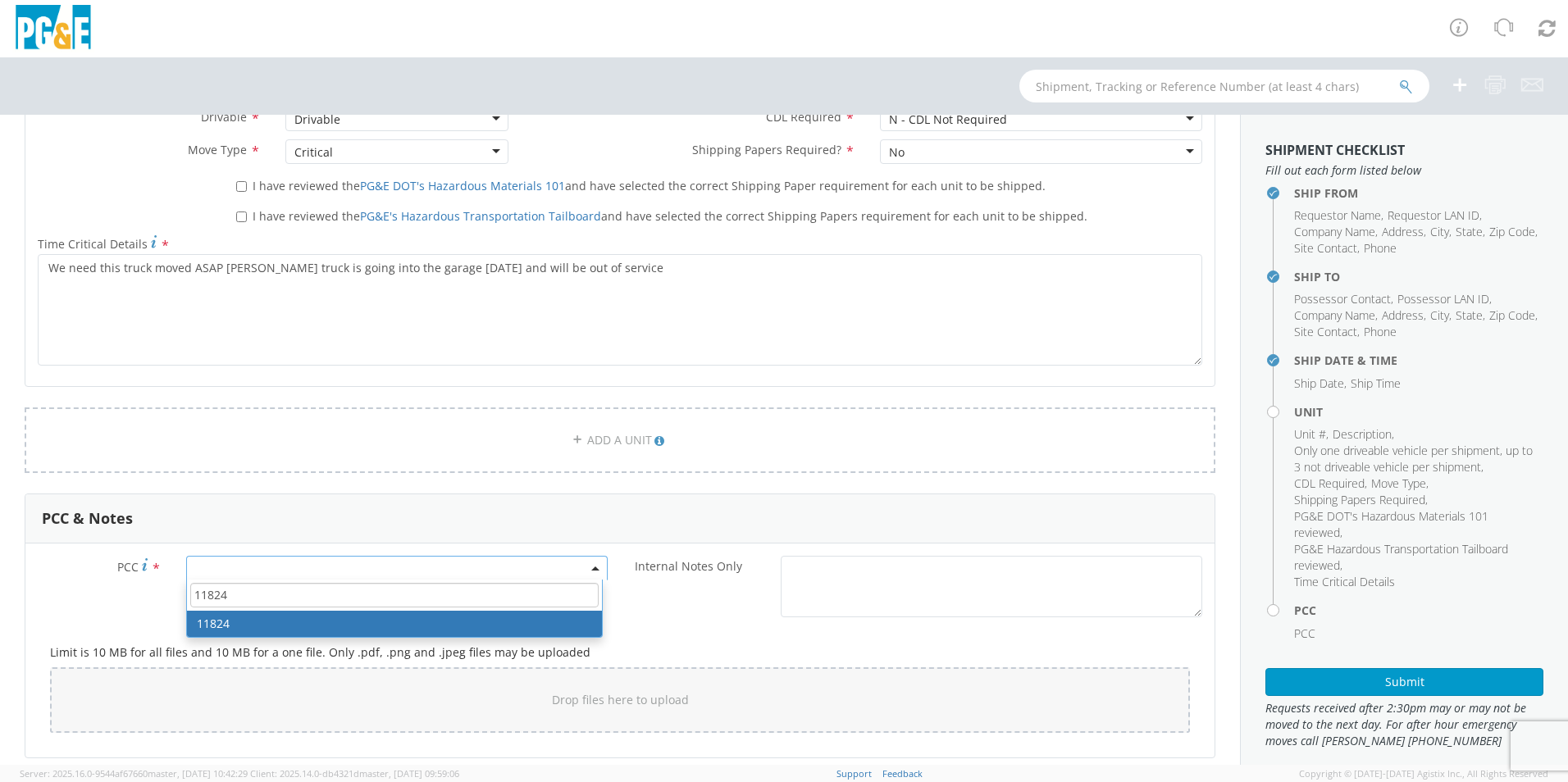
type input "11824"
select select "11824"
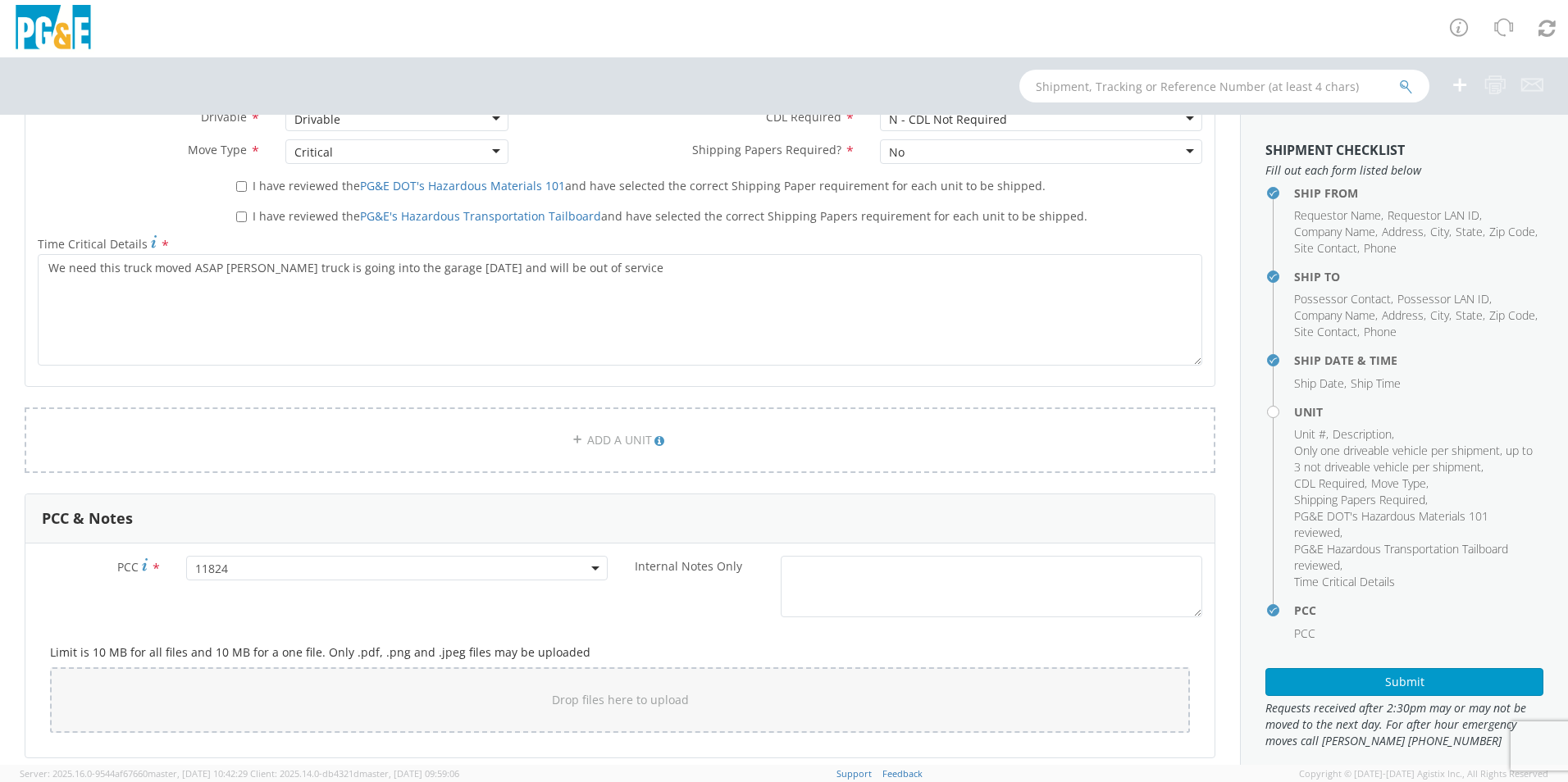
click at [684, 638] on div "Limit is 10 MB for all files and 10 MB for a one file. Only .pdf, .png and .jpe…" at bounding box center [620, 684] width 1165 height 119
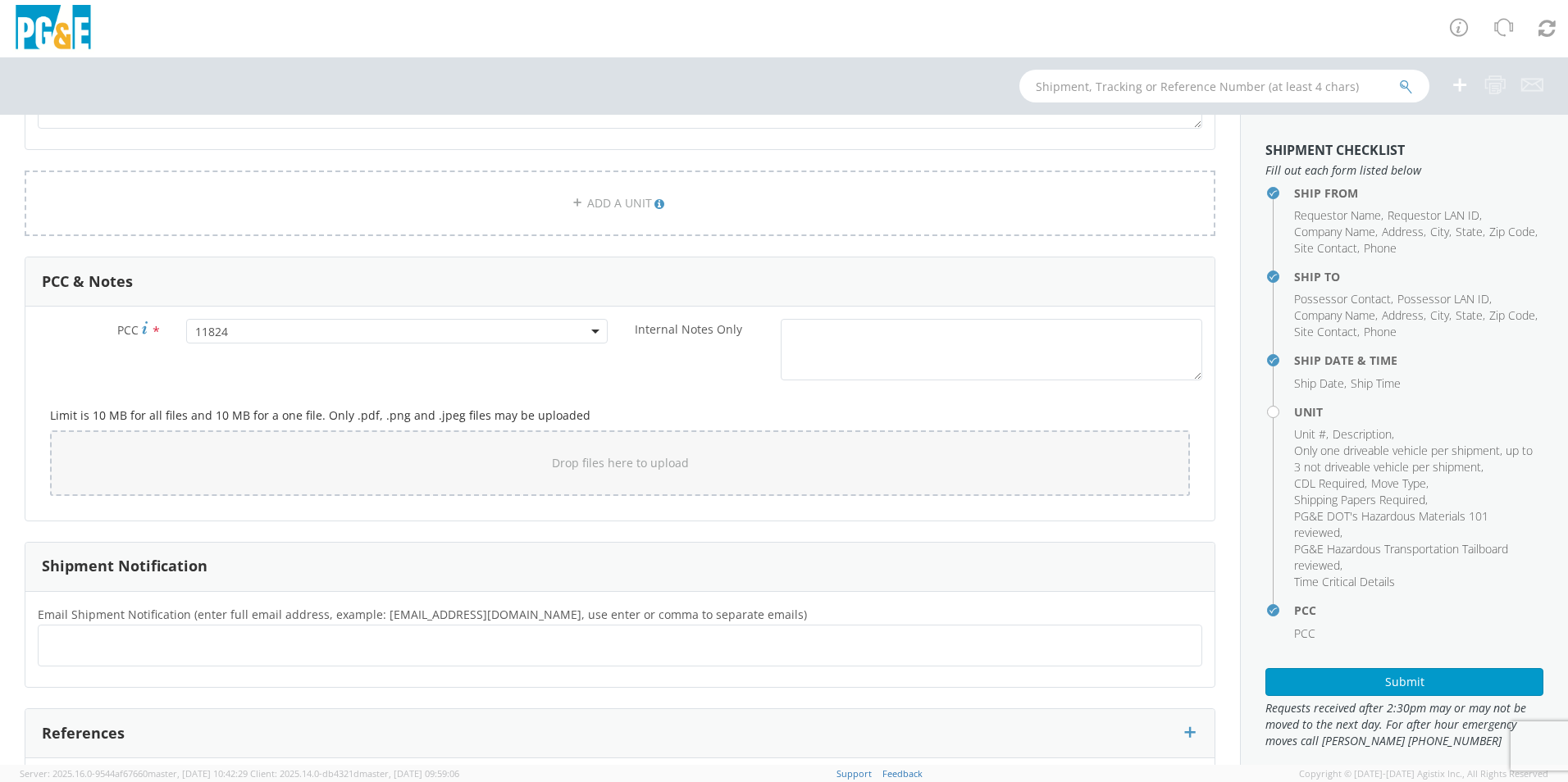
scroll to position [1229, 0]
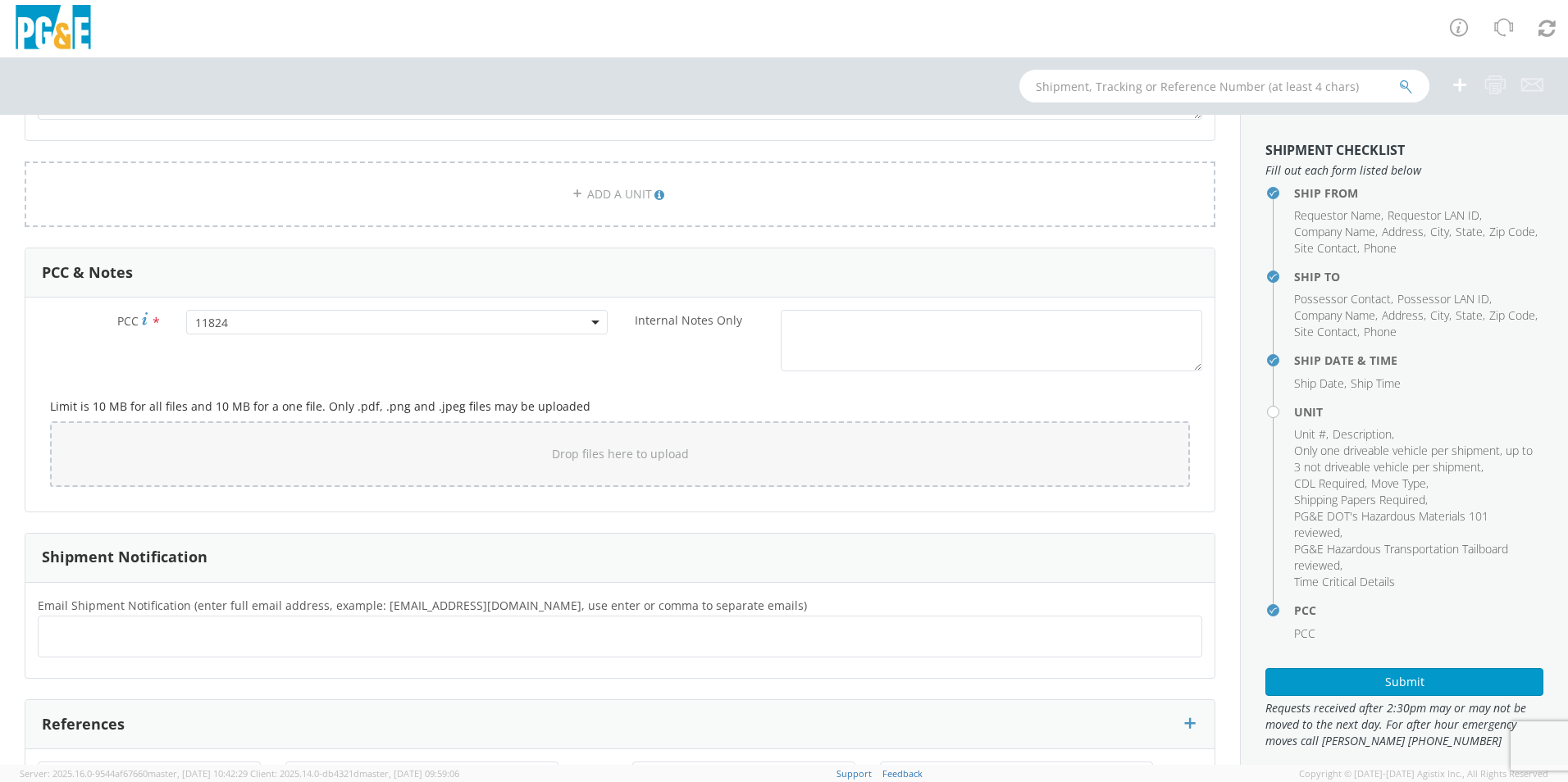
click at [269, 623] on ul at bounding box center [619, 636] width 1150 height 27
type input "[EMAIL_ADDRESS][DOMAIN_NAME]"
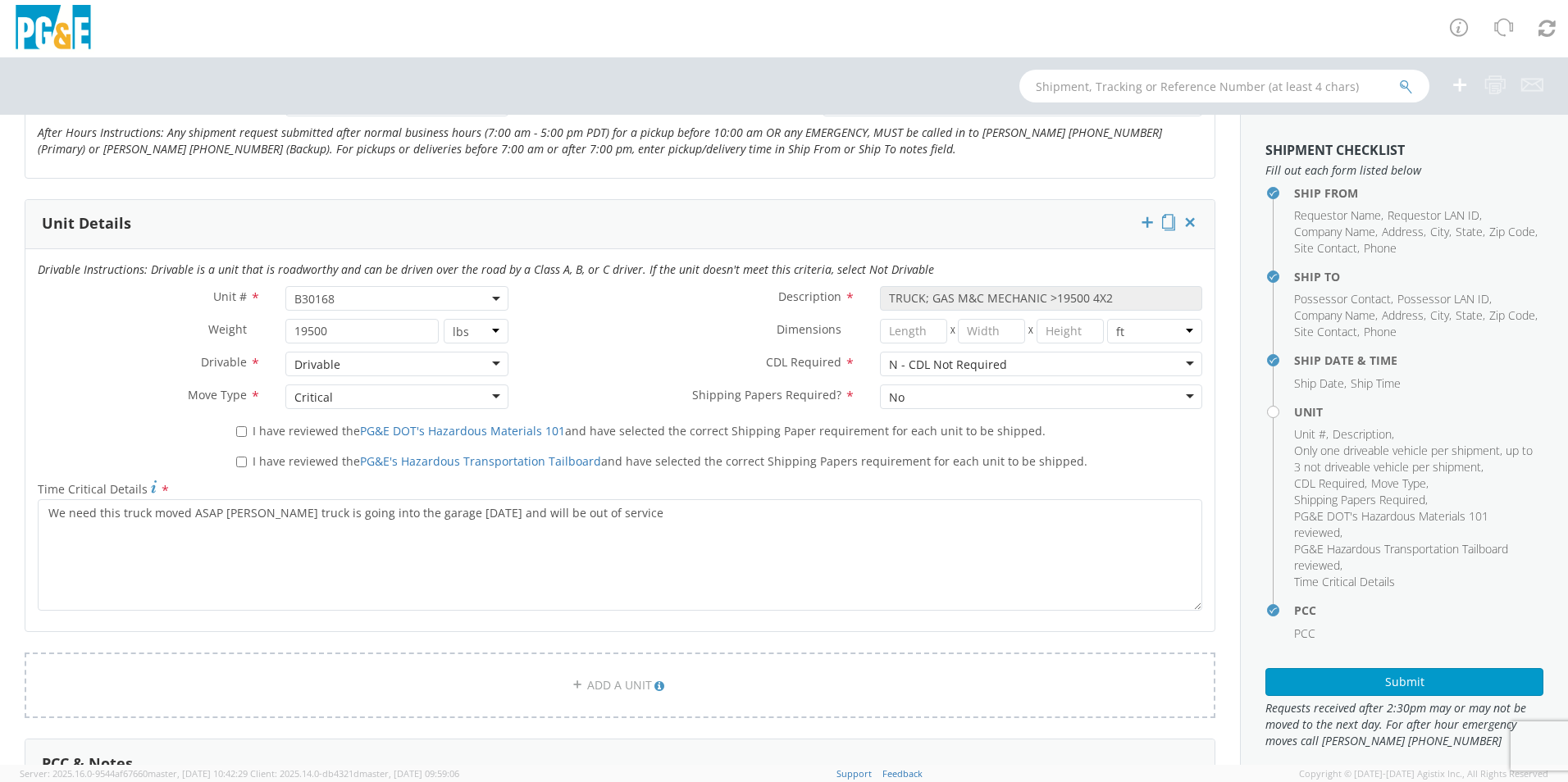
scroll to position [738, 0]
click at [630, 361] on label "CDL Required *" at bounding box center [694, 363] width 347 height 21
click at [396, 296] on span "B30168" at bounding box center [396, 299] width 205 height 16
click at [387, 321] on input "search" at bounding box center [396, 327] width 212 height 25
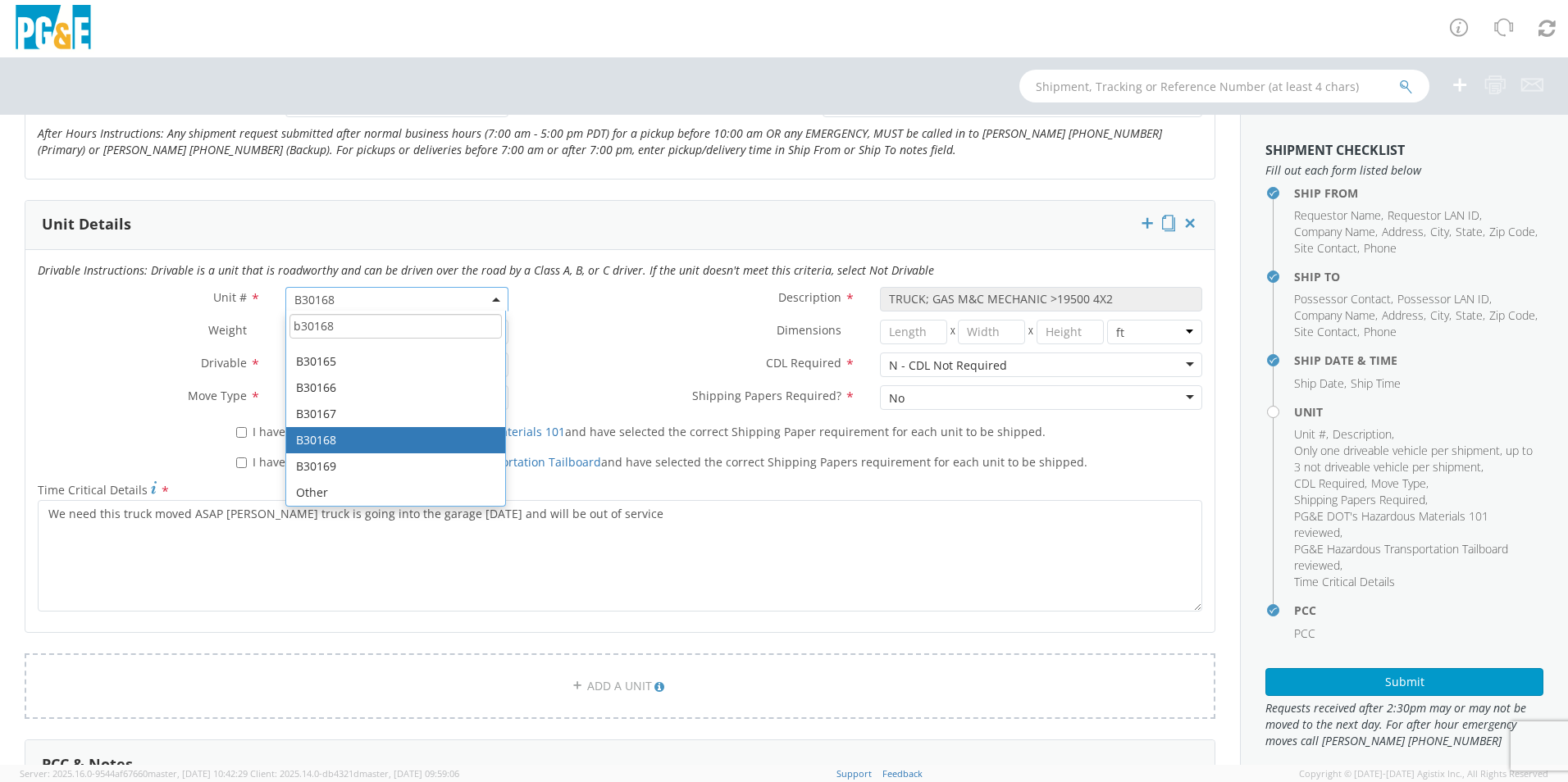
scroll to position [0, 0]
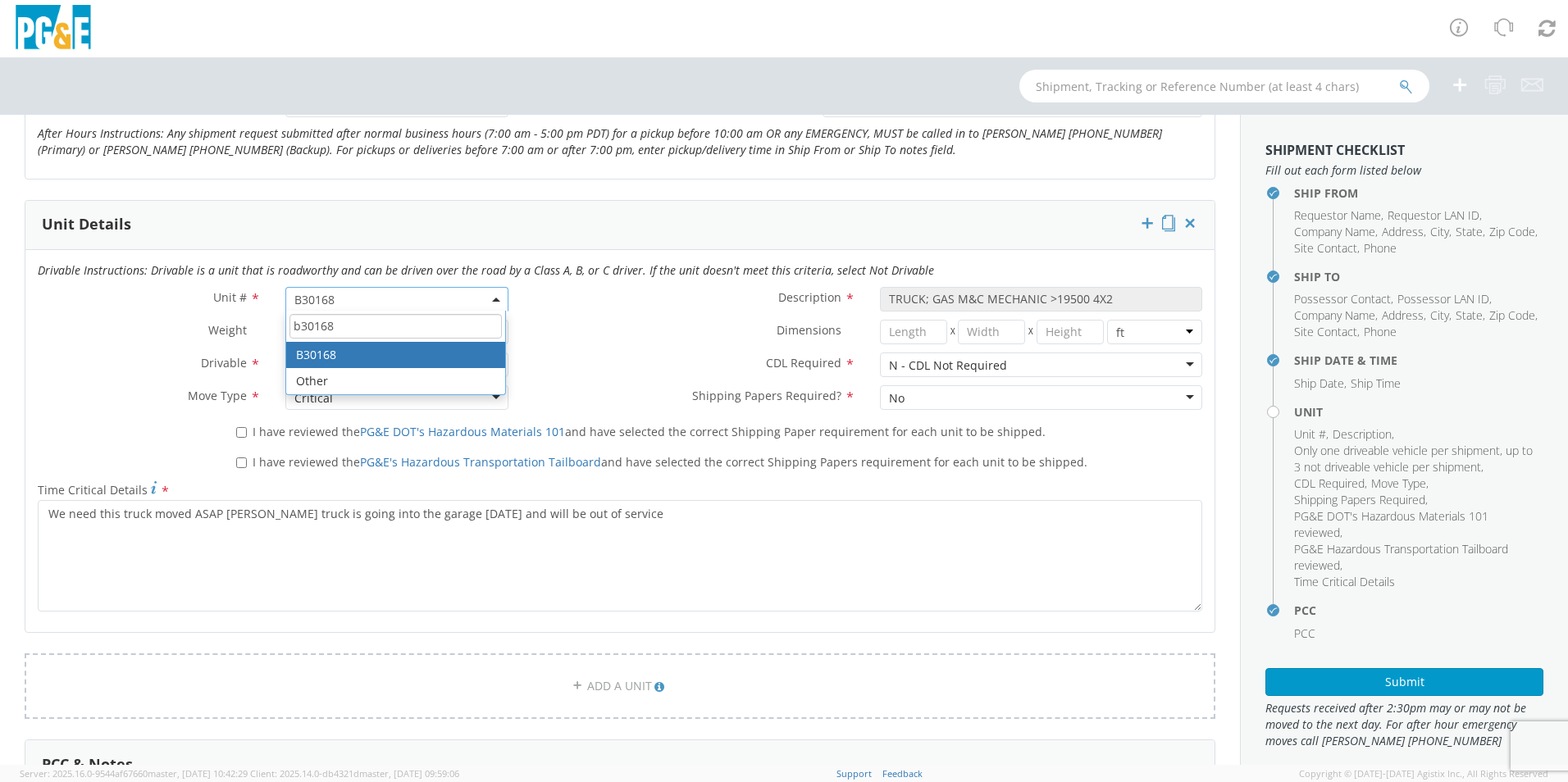
type input "b30168"
click at [236, 433] on input "I have reviewed the PG&E DOT's Hazardous Materials 101 and have selected the co…" at bounding box center [241, 432] width 11 height 11
checkbox input "true"
click at [242, 468] on input "I have reviewed the PG&E's Hazardous Transportation Tailboard and have selected…" at bounding box center [241, 462] width 11 height 11
checkbox input "true"
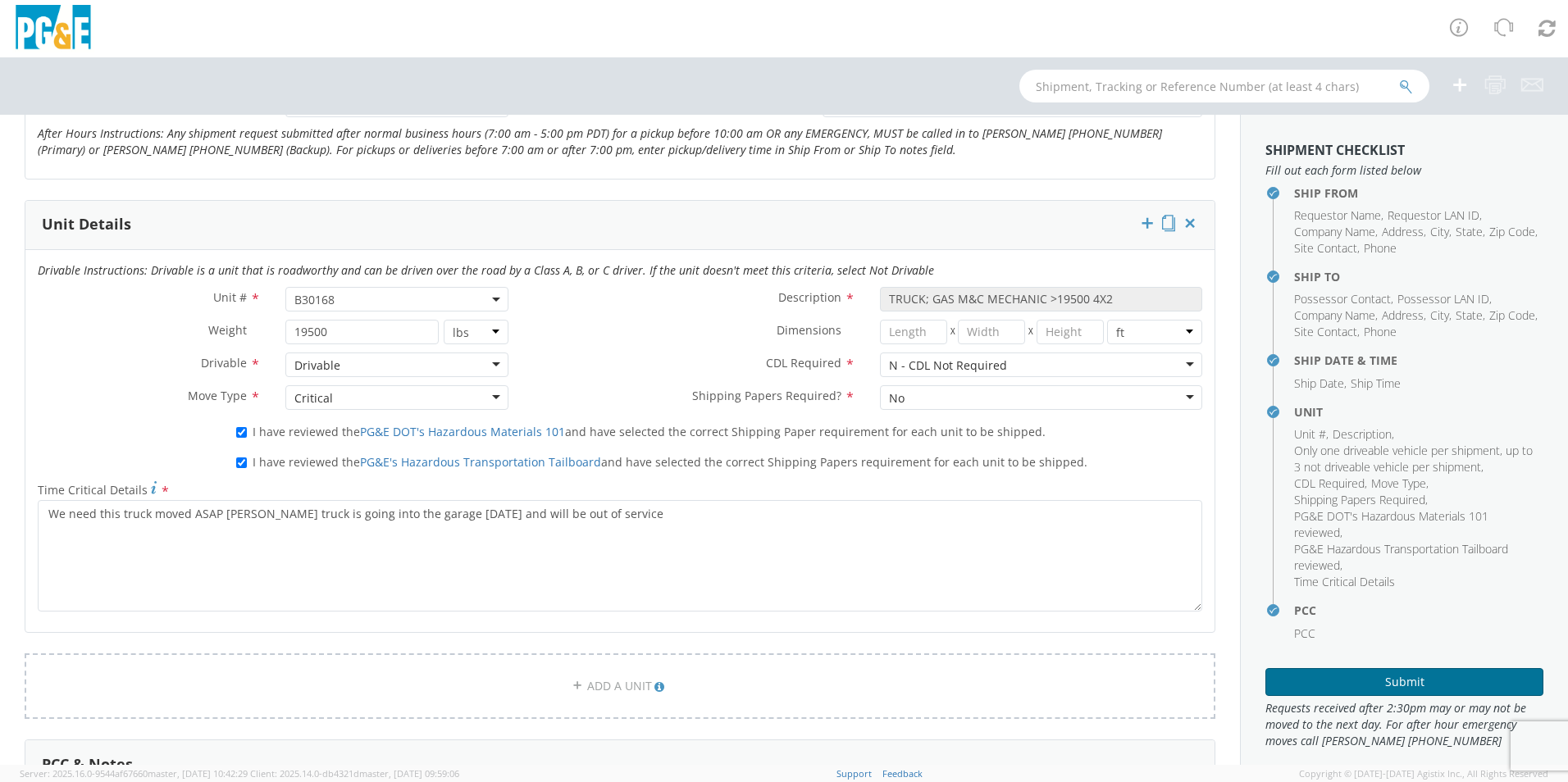
click at [1402, 682] on button "Submit" at bounding box center [1404, 682] width 278 height 28
